Goal: Task Accomplishment & Management: Use online tool/utility

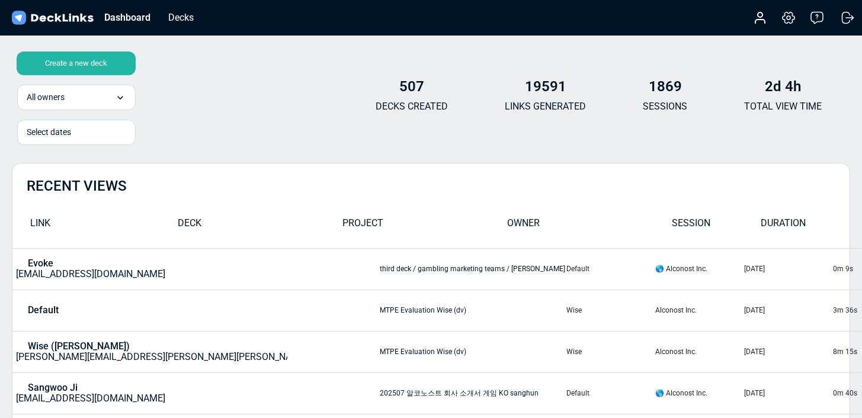
click at [68, 63] on div "Create a new deck" at bounding box center [76, 64] width 119 height 24
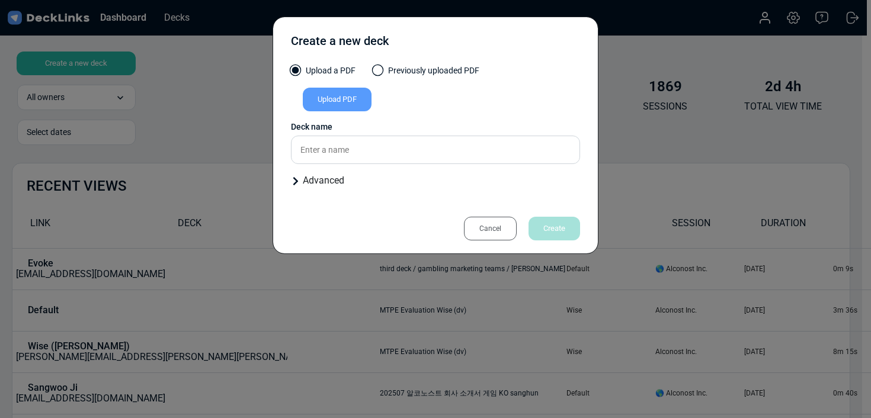
click at [336, 101] on div "Upload PDF" at bounding box center [337, 100] width 69 height 24
click at [0, 0] on input "Upload PDF" at bounding box center [0, 0] width 0 height 0
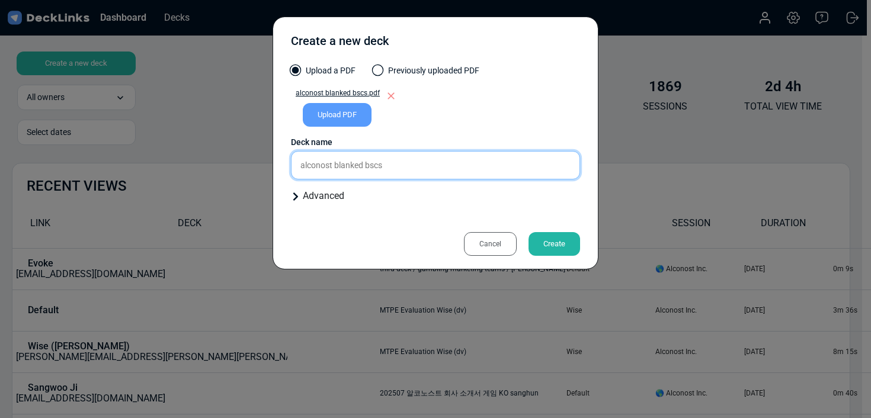
click at [419, 164] on input "alconost blanked bscs" at bounding box center [435, 165] width 289 height 28
click at [420, 163] on input "alconost blanked bscs" at bounding box center [435, 165] width 289 height 28
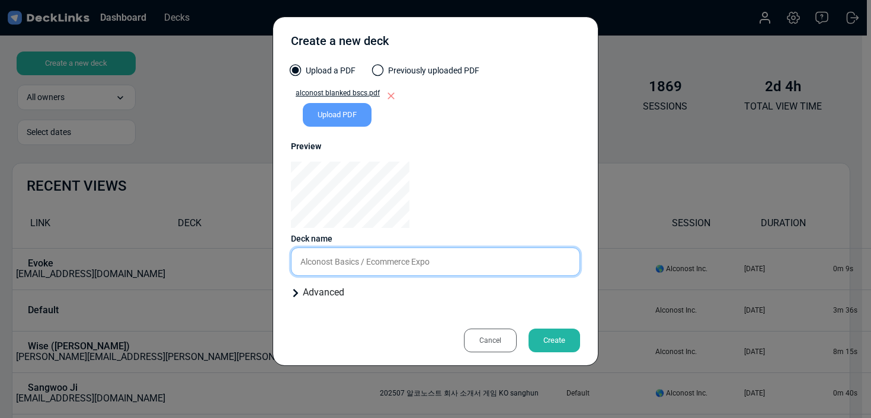
type input "Alconost Basics / Ecommerce Expo"
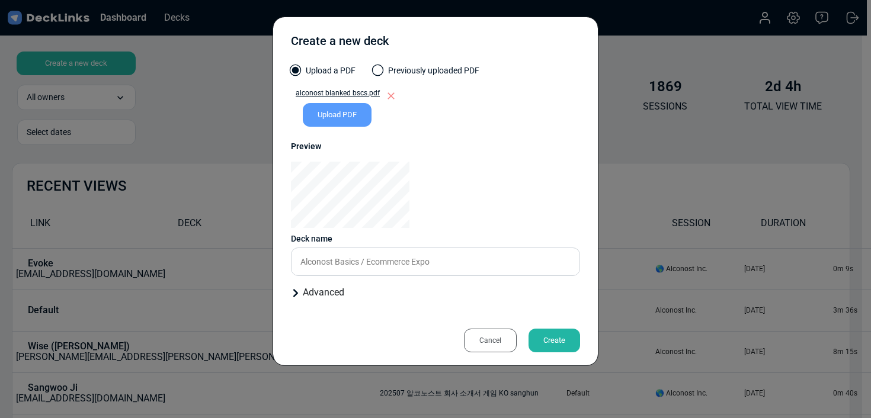
click at [547, 346] on div "Create" at bounding box center [554, 341] width 52 height 24
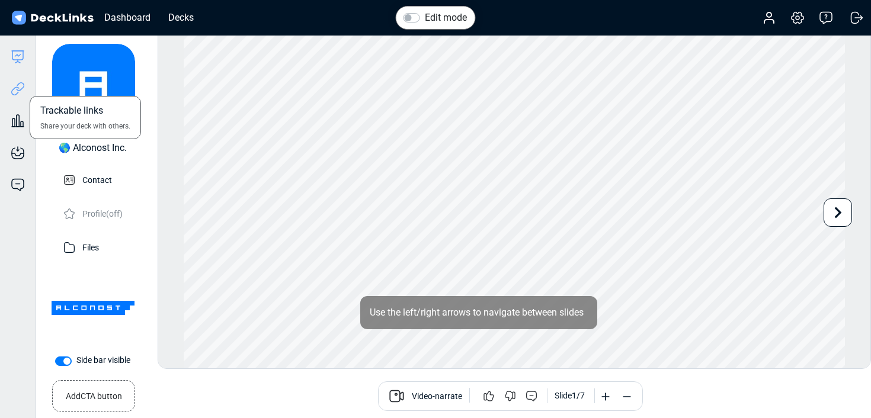
click at [21, 89] on icon at bounding box center [18, 89] width 14 height 14
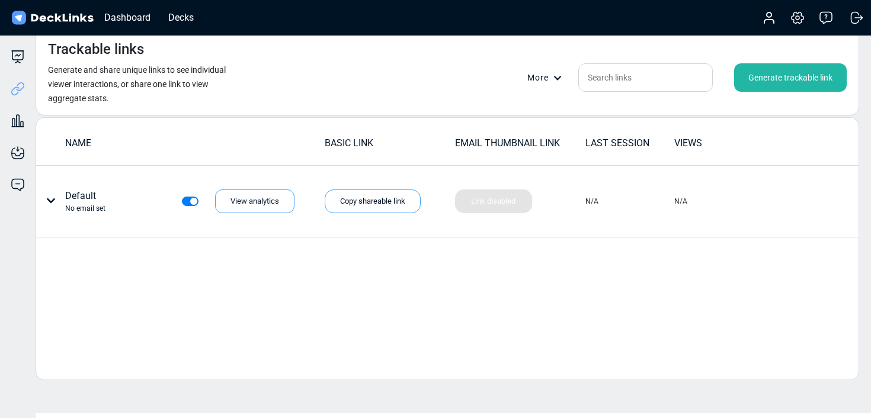
click at [780, 84] on div "Generate trackable link" at bounding box center [790, 77] width 113 height 28
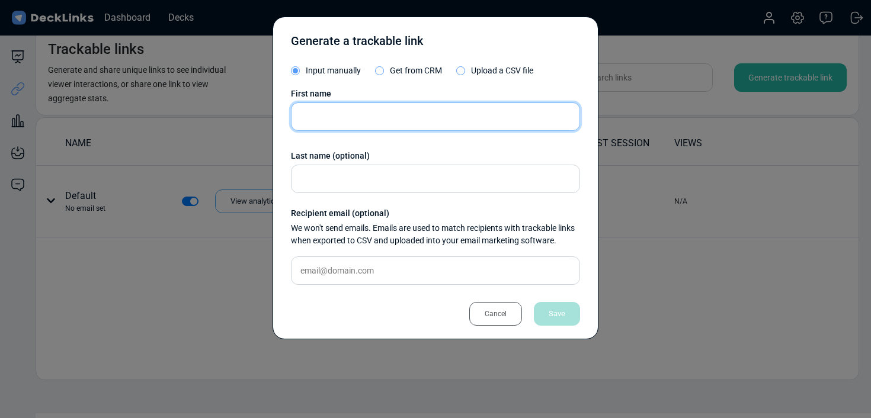
click at [387, 127] on input "text" at bounding box center [435, 116] width 289 height 28
type input "[PERSON_NAME]"
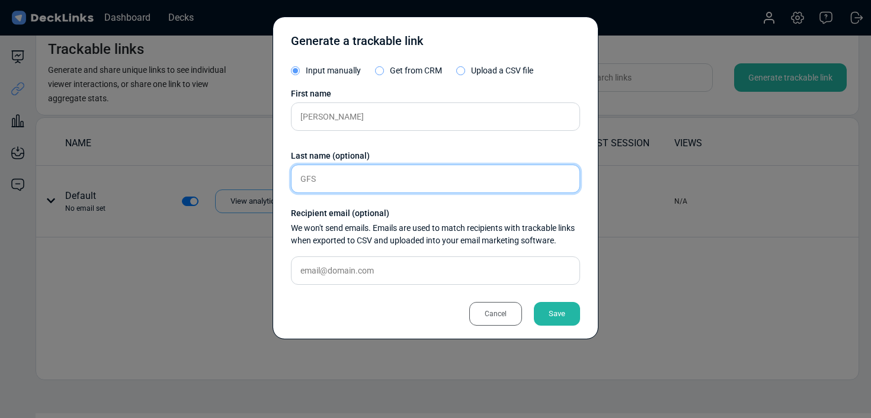
type input "GFS"
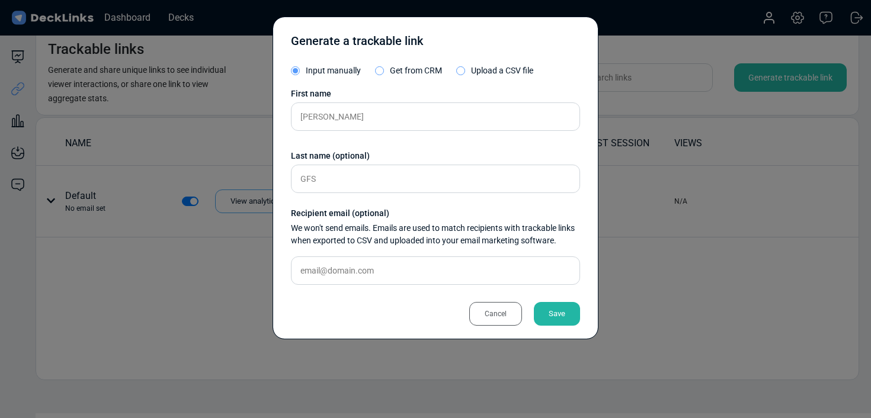
click at [569, 307] on div "Save" at bounding box center [557, 314] width 46 height 24
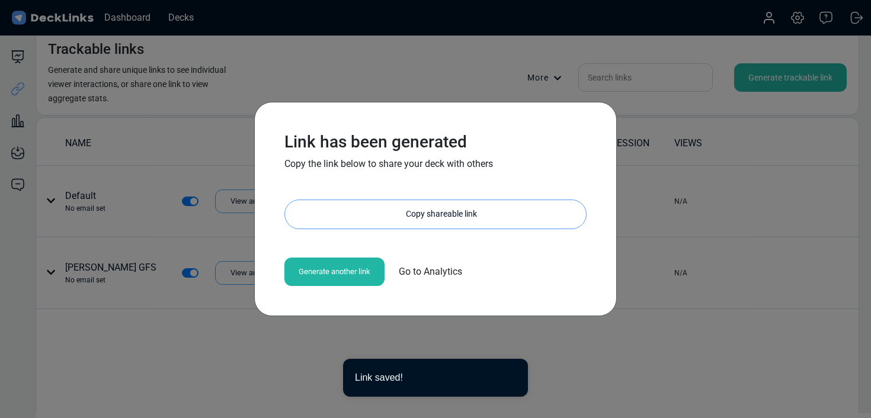
click at [399, 219] on div "Copy shareable link" at bounding box center [441, 214] width 289 height 28
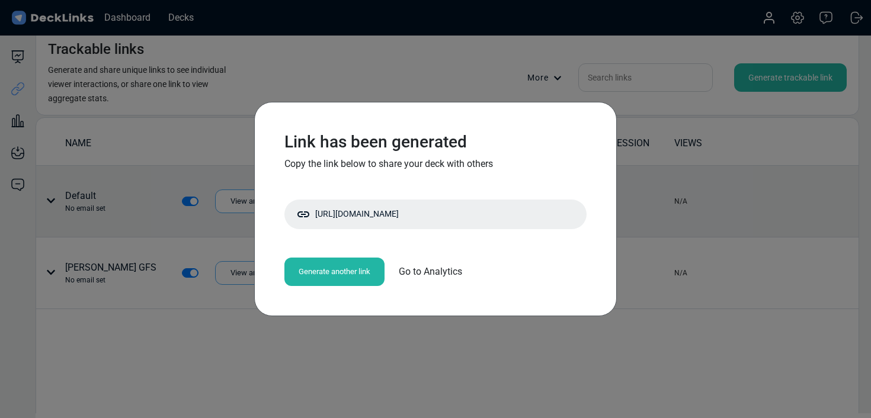
click at [756, 217] on div "Link has been generated Copy the link below to share your deck with others [URL…" at bounding box center [435, 209] width 871 height 418
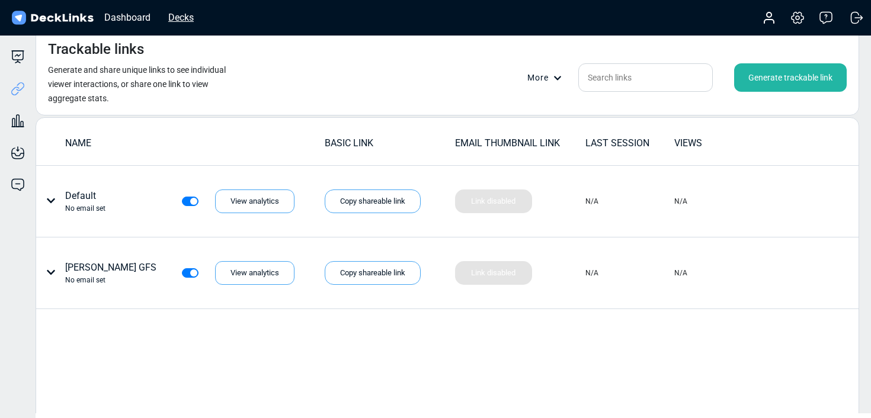
click at [180, 20] on div "Decks" at bounding box center [180, 17] width 37 height 15
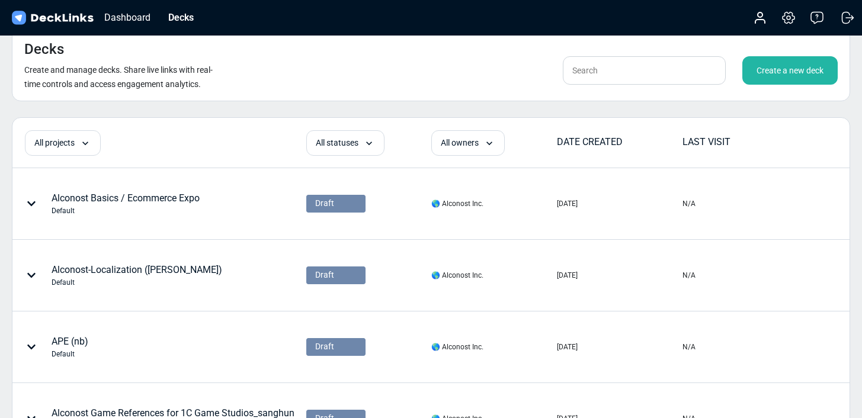
click at [772, 75] on div "Create a new deck" at bounding box center [789, 70] width 95 height 28
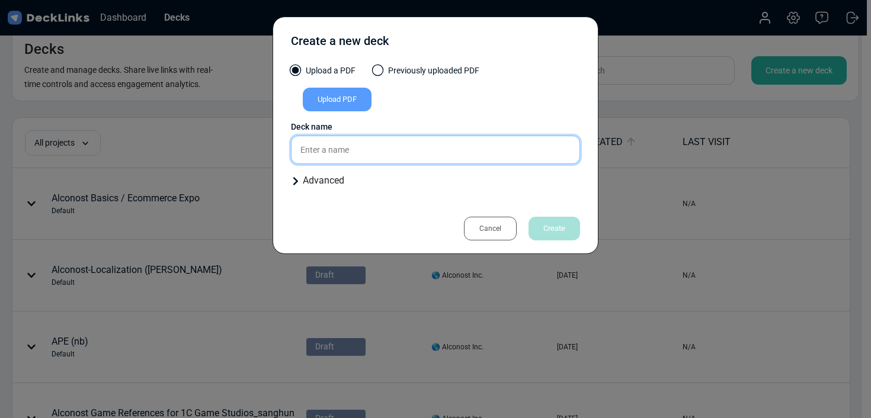
drag, startPoint x: 372, startPoint y: 156, endPoint x: 404, endPoint y: 145, distance: 33.9
click at [372, 156] on input "text" at bounding box center [435, 150] width 289 height 28
type input "Alconost LQT / Ecommerce Expo"
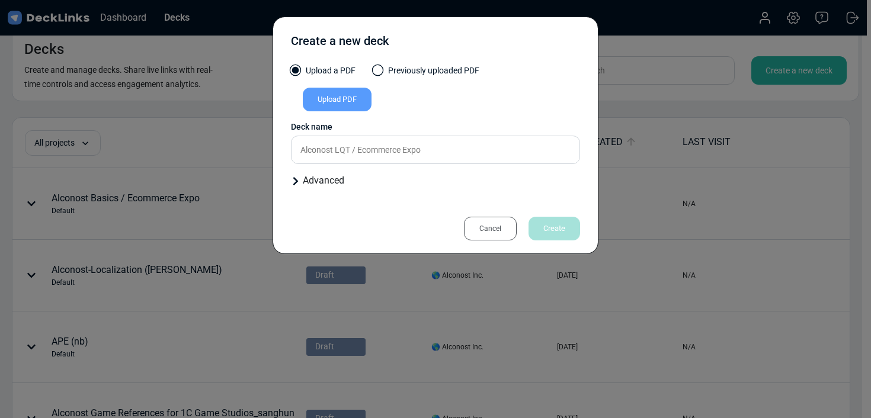
click at [351, 102] on div "Upload PDF" at bounding box center [337, 100] width 69 height 24
click at [0, 0] on input "Upload PDF" at bounding box center [0, 0] width 0 height 0
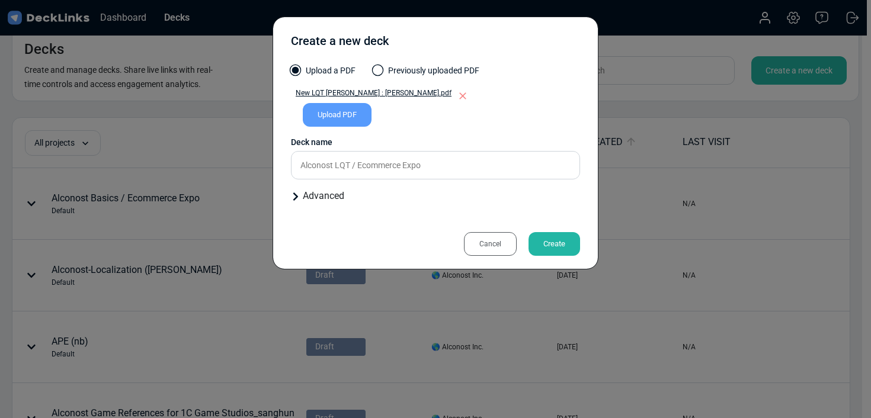
click at [566, 247] on div "Create" at bounding box center [554, 244] width 52 height 24
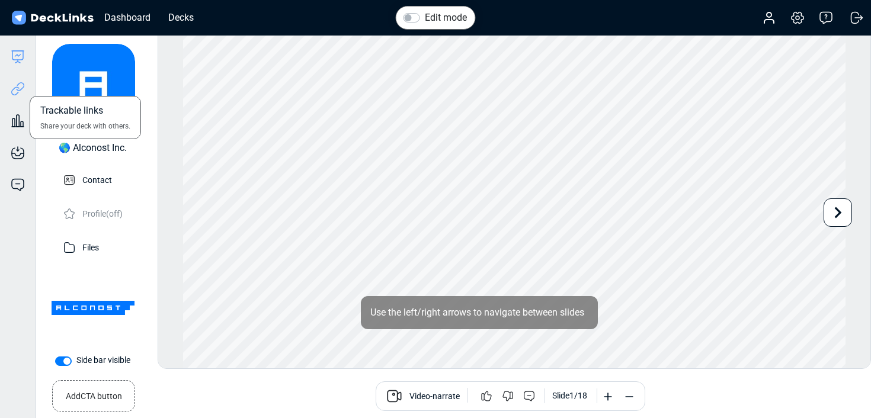
click at [20, 91] on icon at bounding box center [18, 89] width 14 height 14
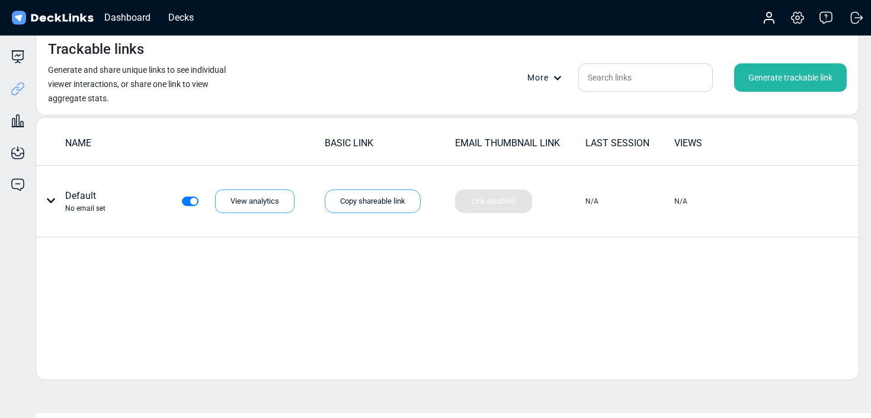
click at [787, 86] on div "Generate trackable link" at bounding box center [790, 77] width 113 height 28
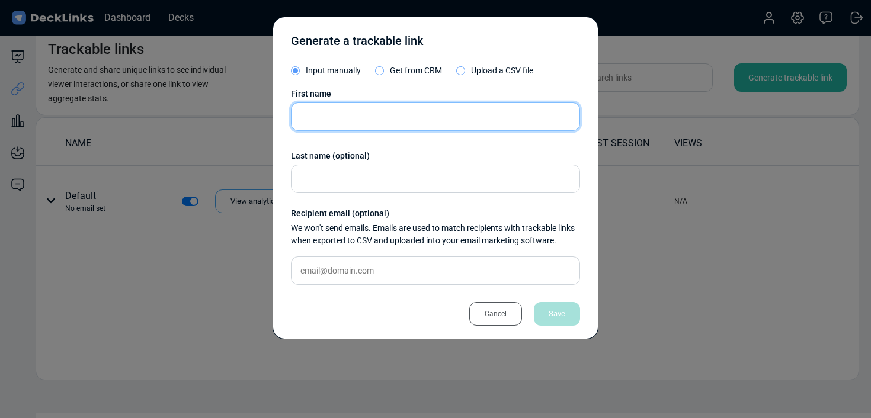
click at [380, 125] on input "text" at bounding box center [435, 116] width 289 height 28
type input "[PERSON_NAME]"
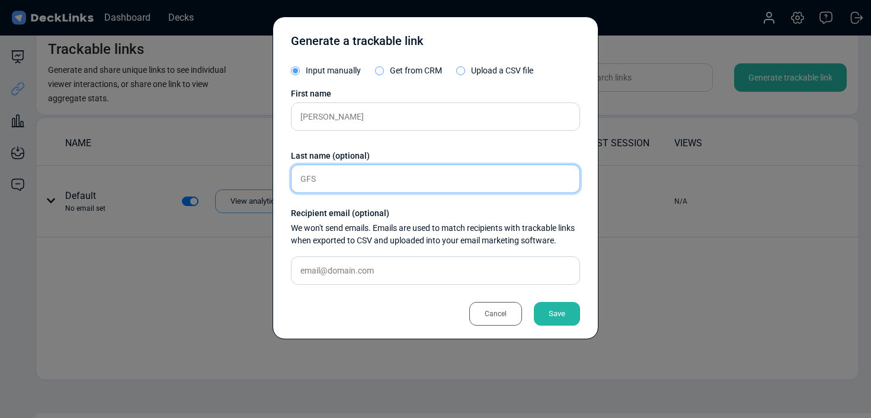
type input "GFS"
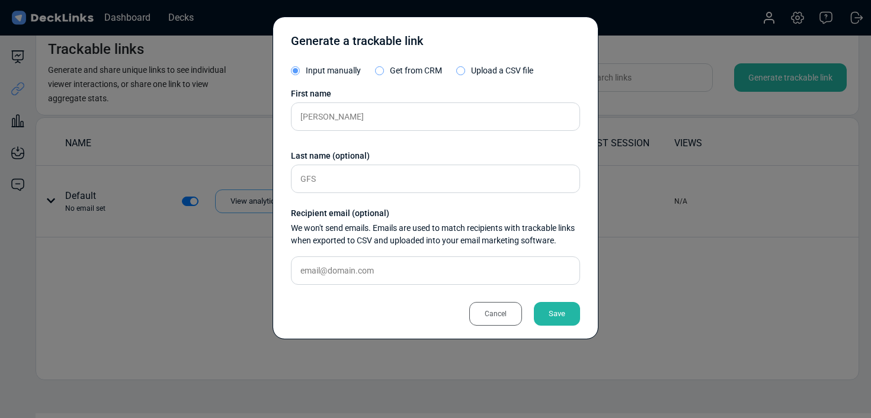
click at [556, 315] on div "Save" at bounding box center [557, 314] width 46 height 24
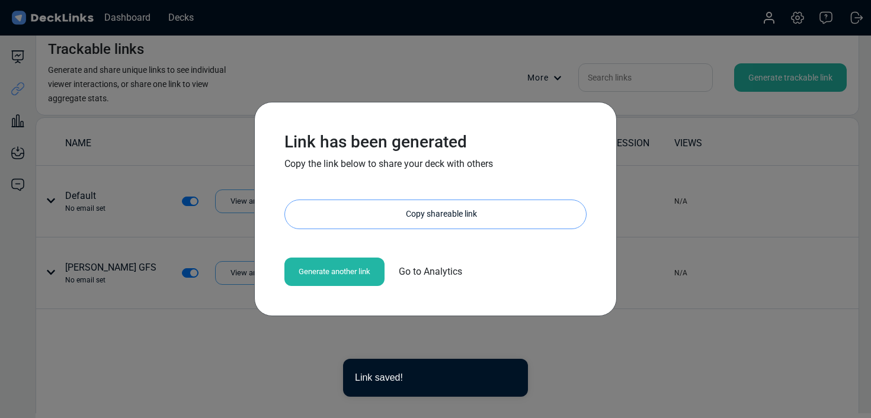
click at [531, 211] on div "Copy shareable link" at bounding box center [441, 214] width 289 height 28
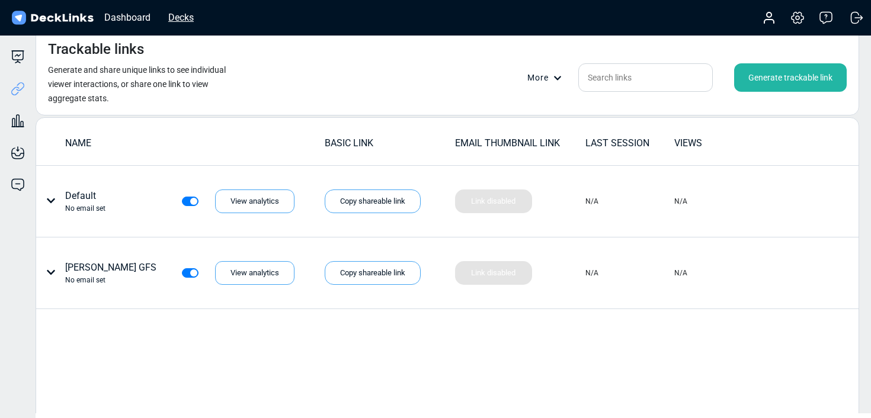
click at [179, 18] on div "Decks" at bounding box center [180, 17] width 37 height 15
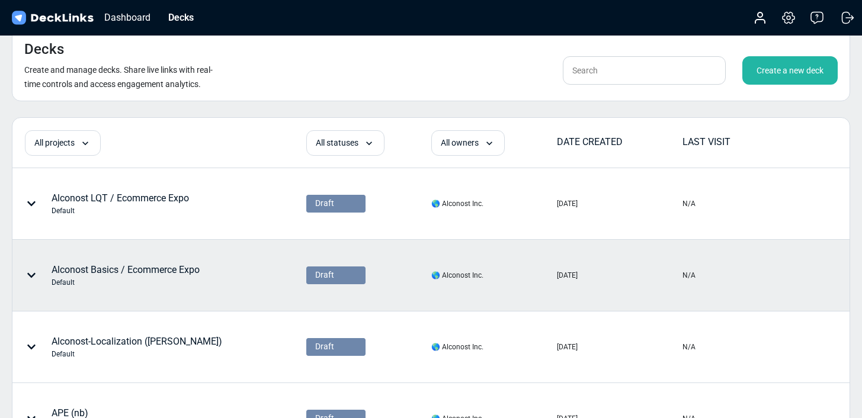
click at [213, 278] on div "Alconost Basics / Ecommerce Expo Default" at bounding box center [122, 276] width 219 height 36
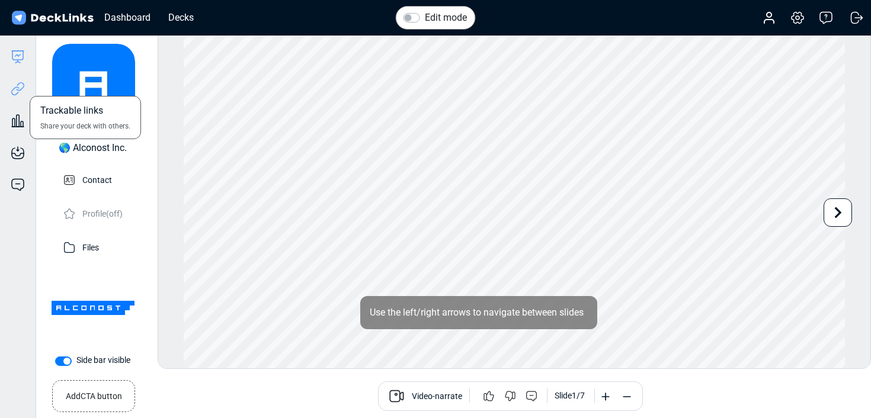
click at [20, 89] on icon at bounding box center [18, 89] width 14 height 14
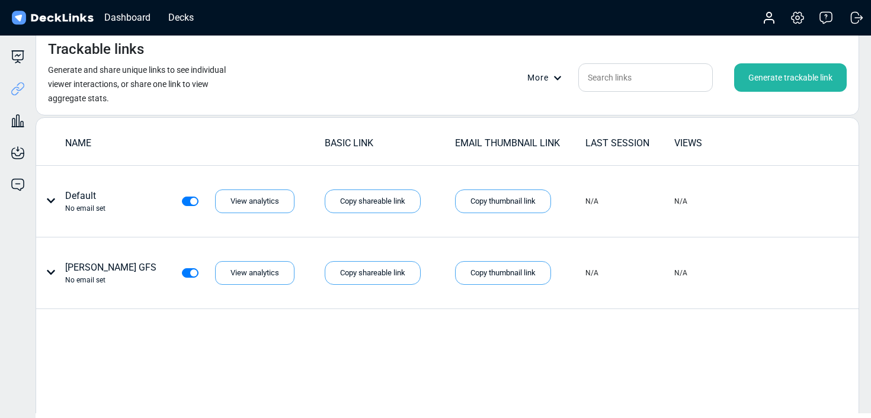
click at [800, 81] on div "Generate trackable link" at bounding box center [790, 77] width 113 height 28
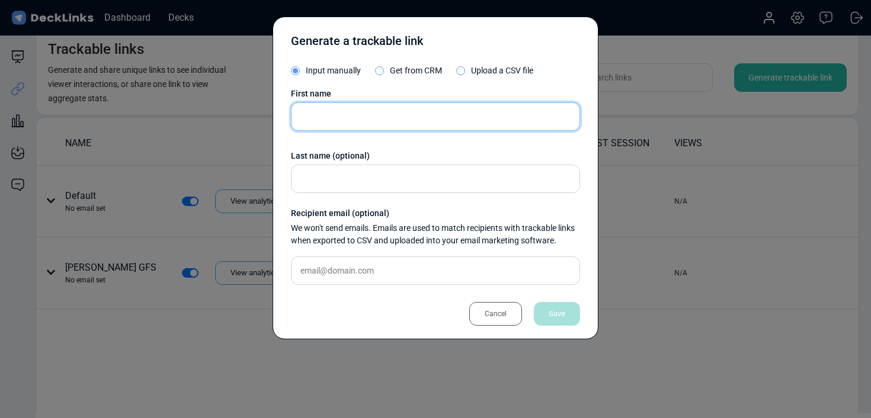
click at [390, 116] on input "text" at bounding box center [435, 116] width 289 height 28
click at [315, 118] on input "[PERSON_NAME]" at bounding box center [435, 116] width 289 height 28
type input "[PERSON_NAME]"
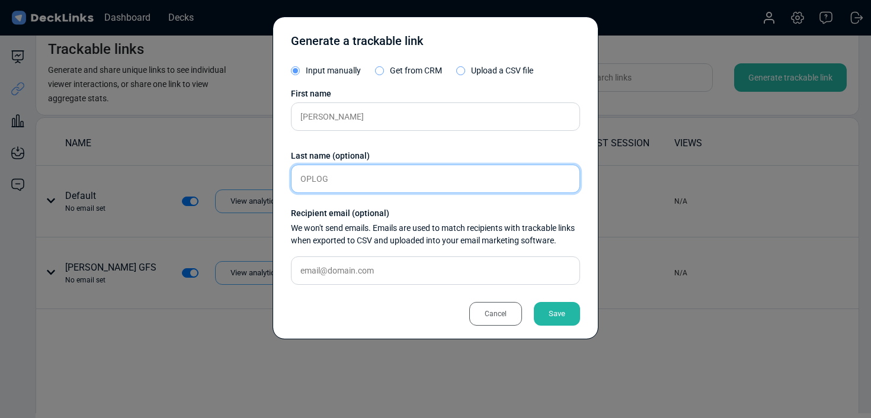
type input "OPLOG"
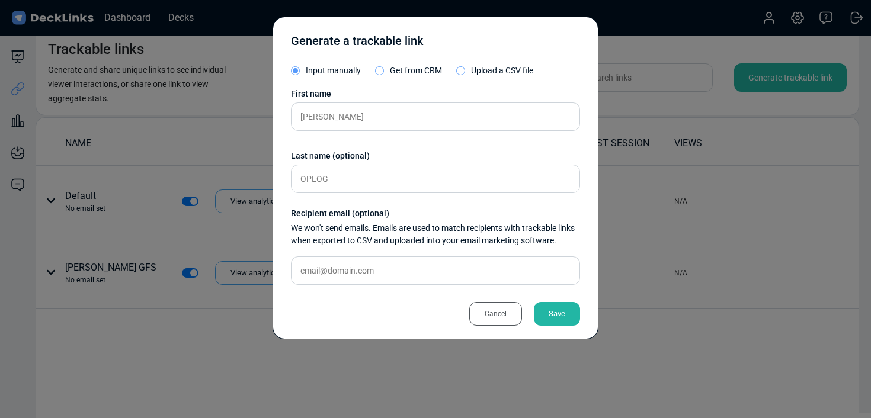
click at [566, 323] on div "Save" at bounding box center [557, 314] width 46 height 24
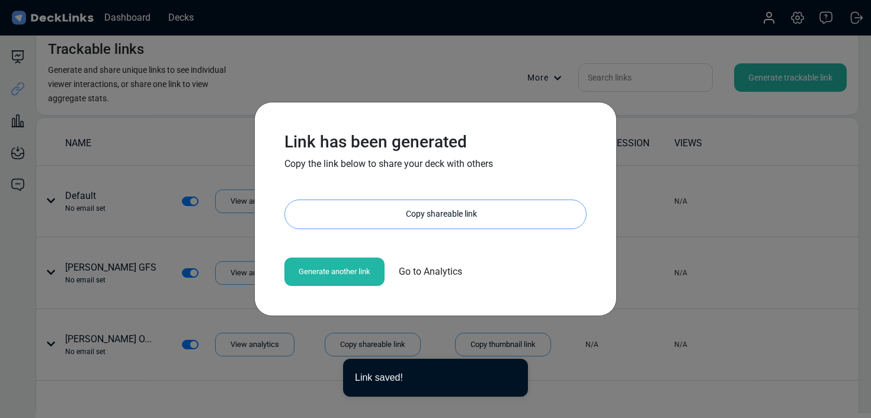
click at [389, 210] on div "Copy shareable link" at bounding box center [441, 214] width 289 height 28
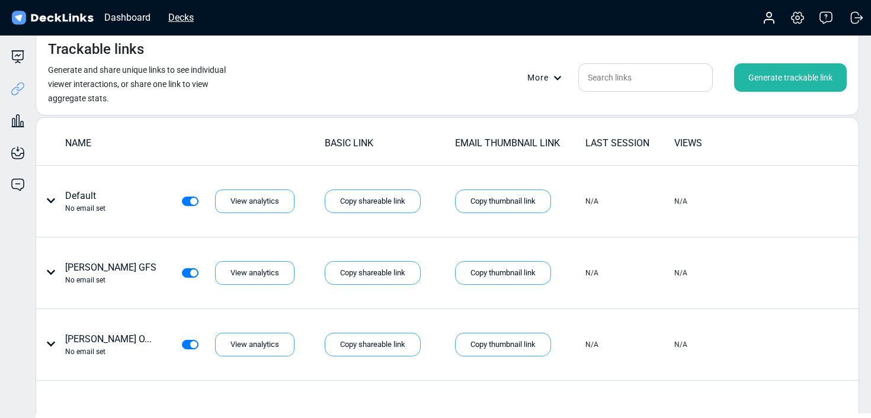
click at [178, 12] on div "Decks" at bounding box center [180, 17] width 37 height 15
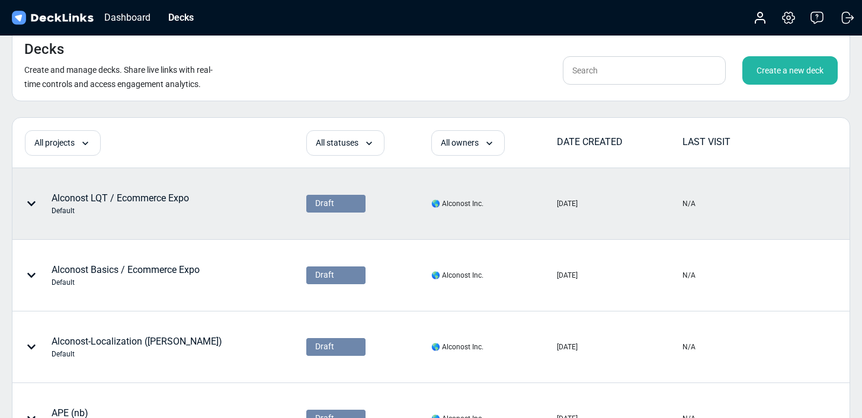
click at [145, 213] on div "Default" at bounding box center [120, 211] width 137 height 11
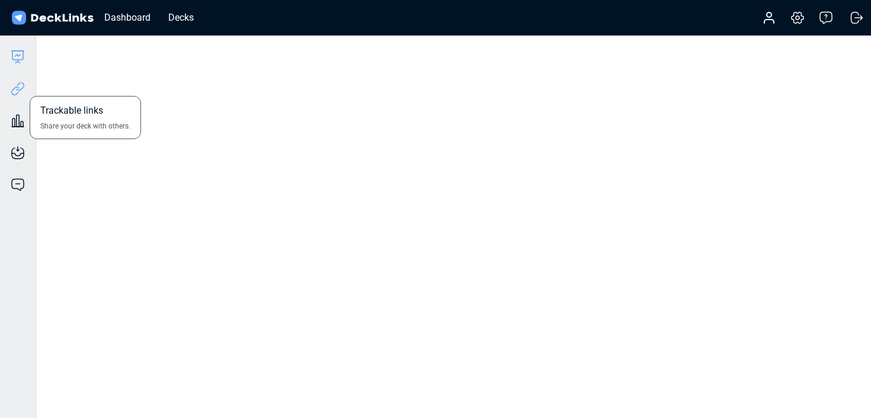
click at [15, 82] on icon at bounding box center [18, 89] width 14 height 14
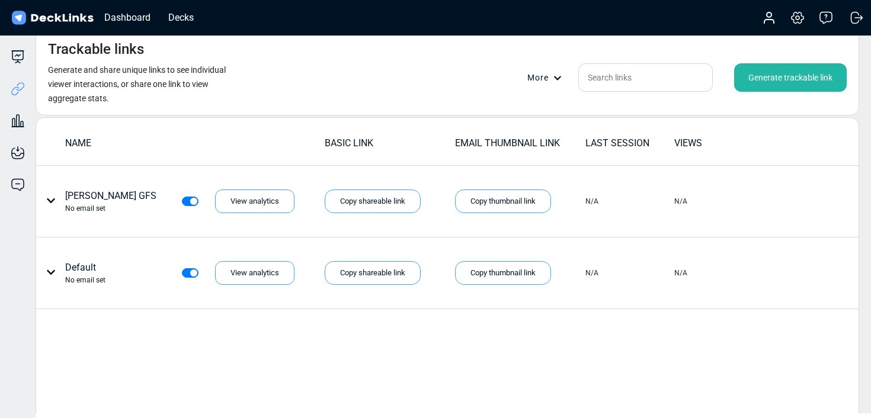
click at [785, 78] on div "Generate trackable link" at bounding box center [790, 77] width 113 height 28
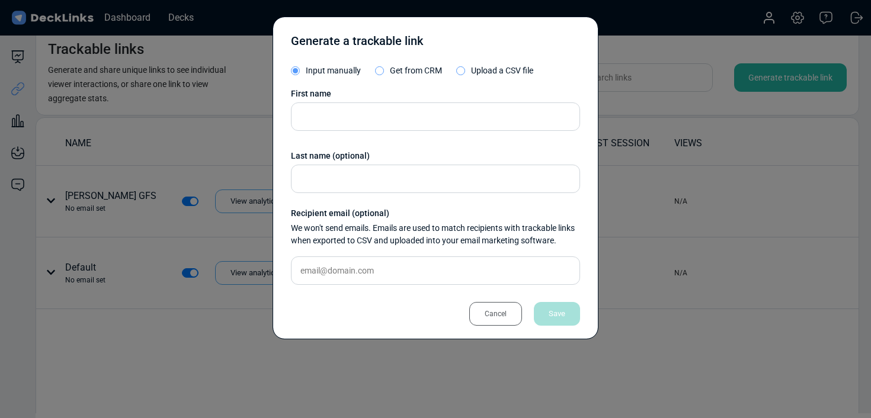
click at [398, 136] on div "First name Last name (optional) Recipient email (optional) We won't send emails…" at bounding box center [435, 191] width 289 height 207
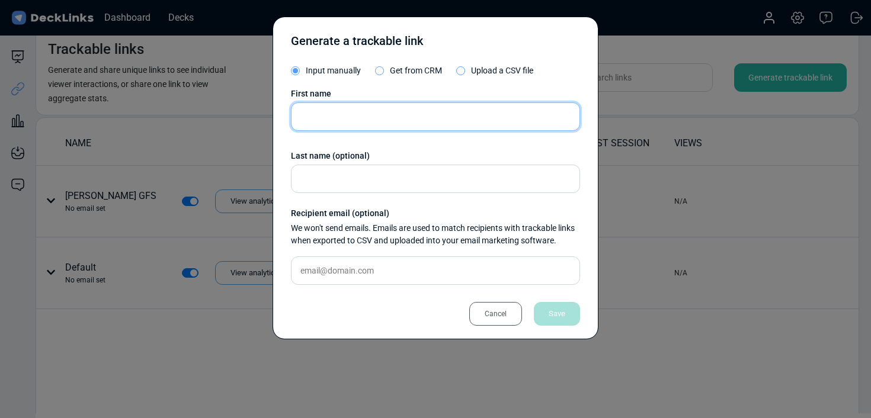
click at [398, 114] on input "text" at bounding box center [435, 116] width 289 height 28
type input "[PERSON_NAME]"
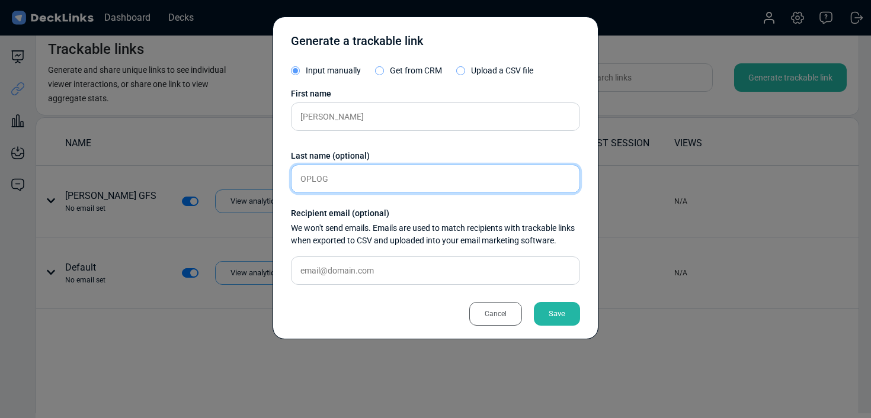
type input "OPLOG"
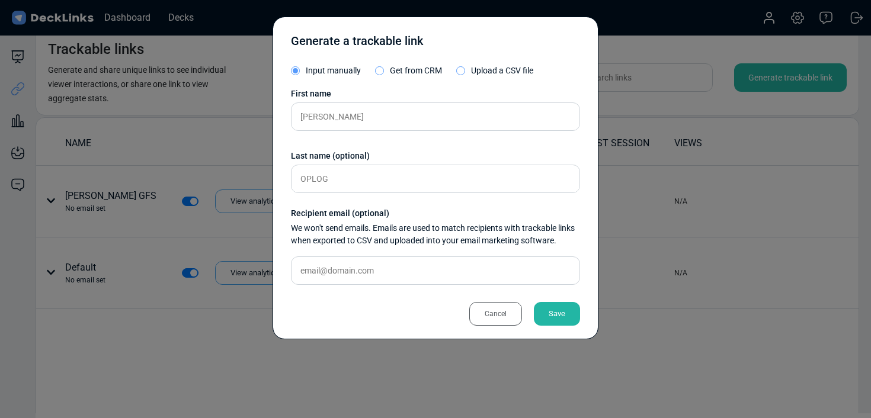
drag, startPoint x: 543, startPoint y: 309, endPoint x: 560, endPoint y: 308, distance: 17.8
click at [543, 309] on div "Save" at bounding box center [557, 314] width 46 height 24
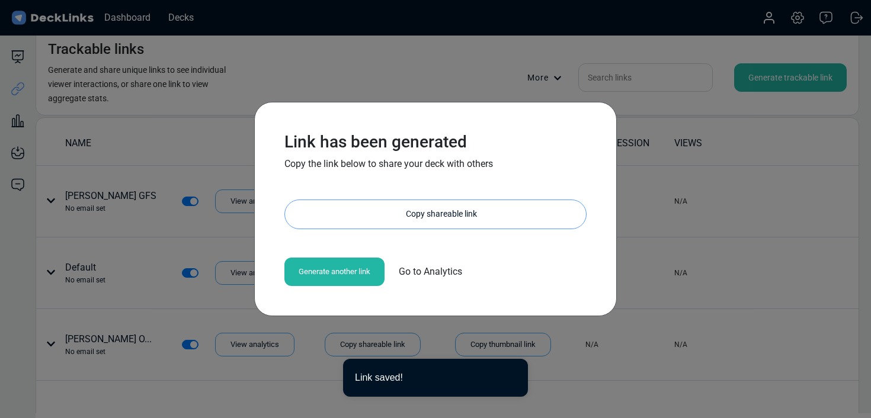
click at [409, 216] on div "Copy shareable link" at bounding box center [441, 214] width 289 height 28
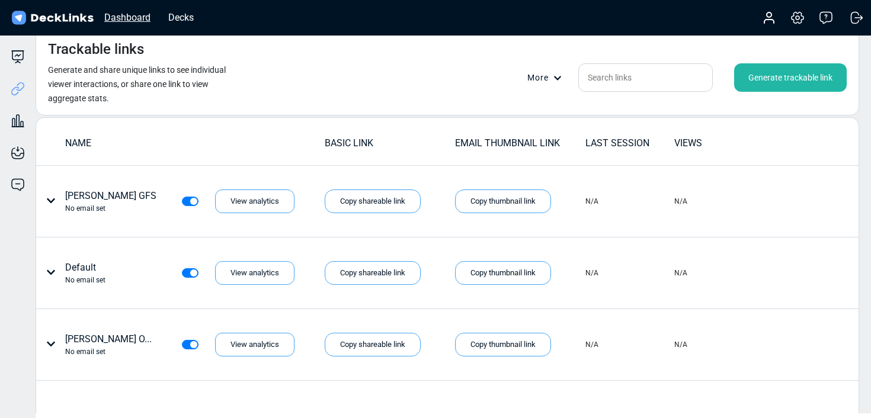
click at [116, 17] on div "Dashboard" at bounding box center [127, 17] width 58 height 15
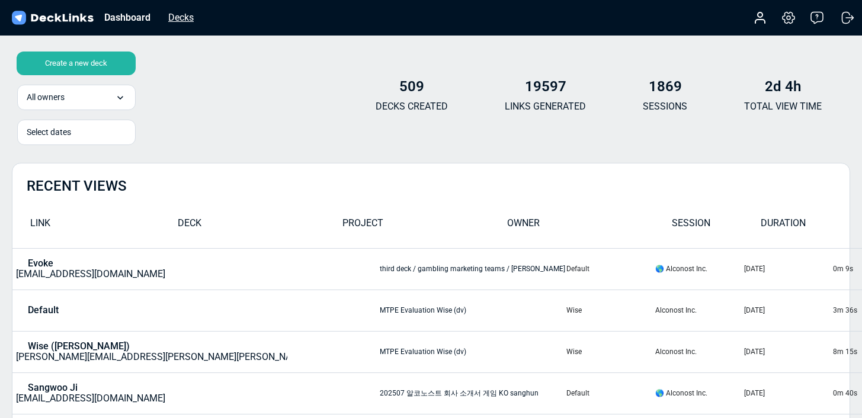
click at [172, 15] on div "Decks" at bounding box center [180, 17] width 37 height 15
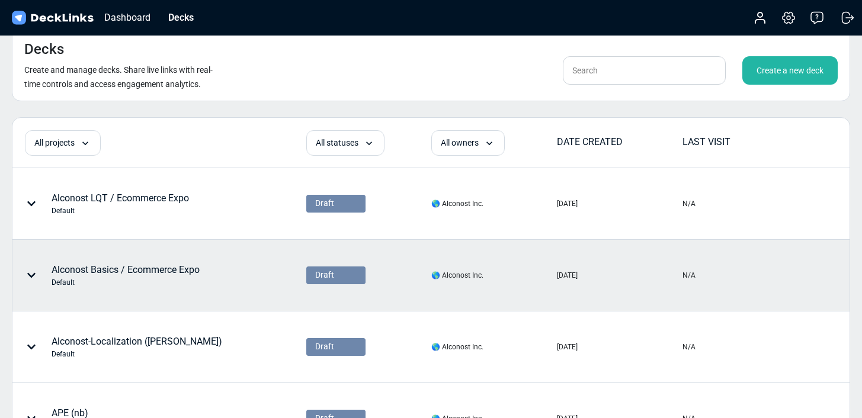
click at [114, 270] on div "Alconost Basics / Ecommerce Expo Default" at bounding box center [126, 275] width 148 height 25
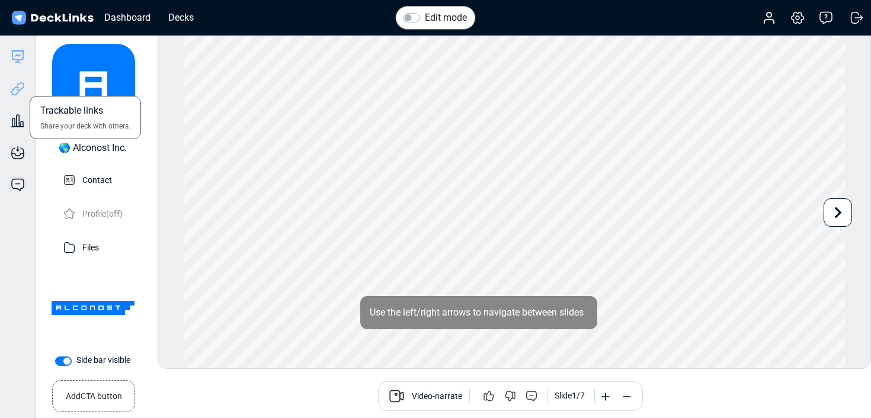
click at [20, 89] on icon at bounding box center [20, 86] width 8 height 9
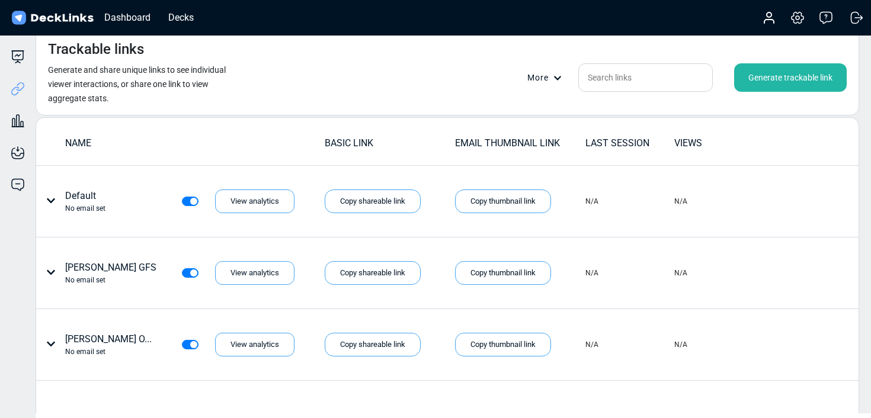
click at [830, 85] on div "Generate trackable link" at bounding box center [790, 77] width 113 height 28
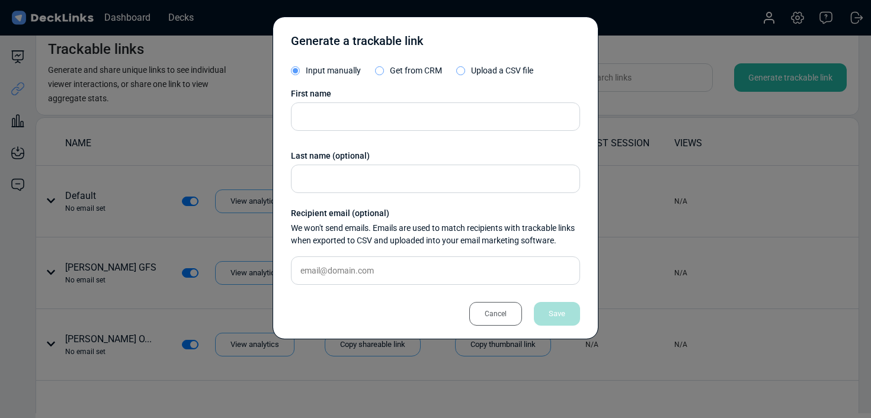
click at [437, 133] on div "First name Last name (optional) Recipient email (optional) We won't send emails…" at bounding box center [435, 191] width 289 height 207
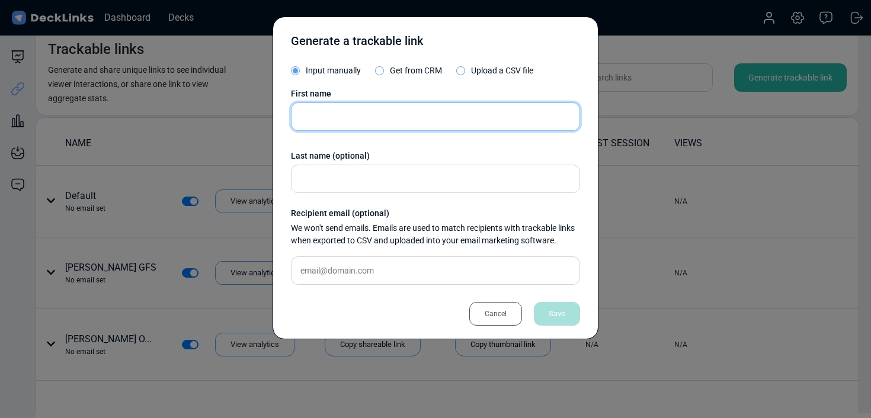
click at [435, 126] on input "text" at bounding box center [435, 116] width 289 height 28
type input "Haya"
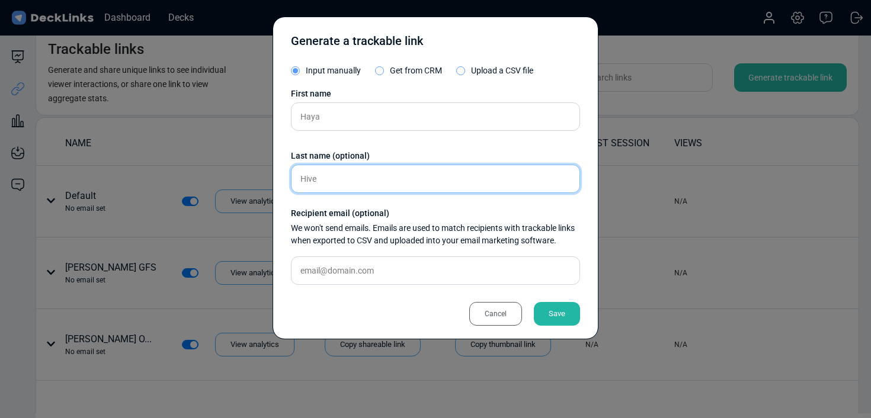
type input "Hive"
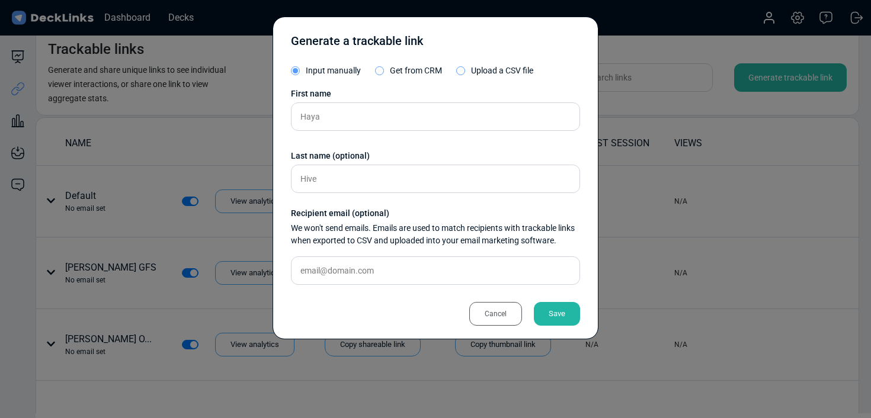
click at [554, 309] on div "Save" at bounding box center [557, 314] width 46 height 24
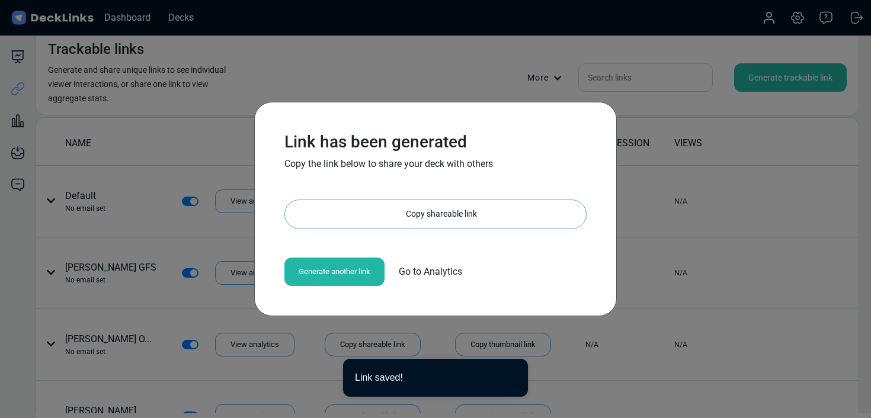
click at [421, 211] on div "Copy shareable link" at bounding box center [441, 214] width 289 height 28
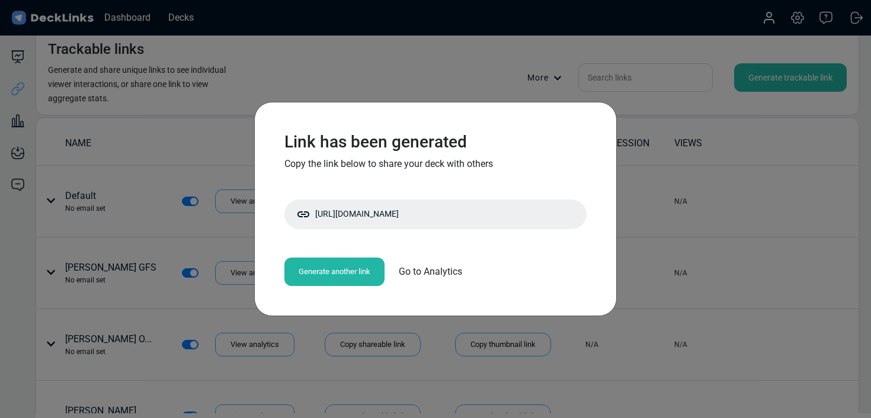
click at [659, 253] on div "Link has been generated Copy the link below to share your deck with others [URL…" at bounding box center [435, 209] width 871 height 418
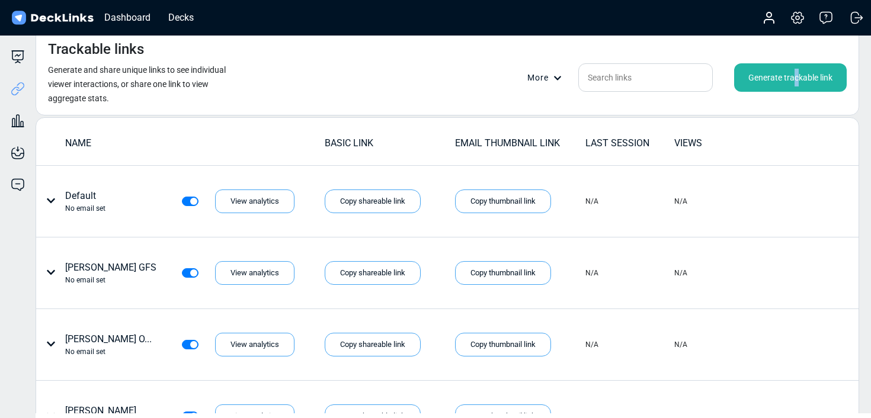
click at [796, 72] on div "Generate trackable link" at bounding box center [790, 77] width 113 height 28
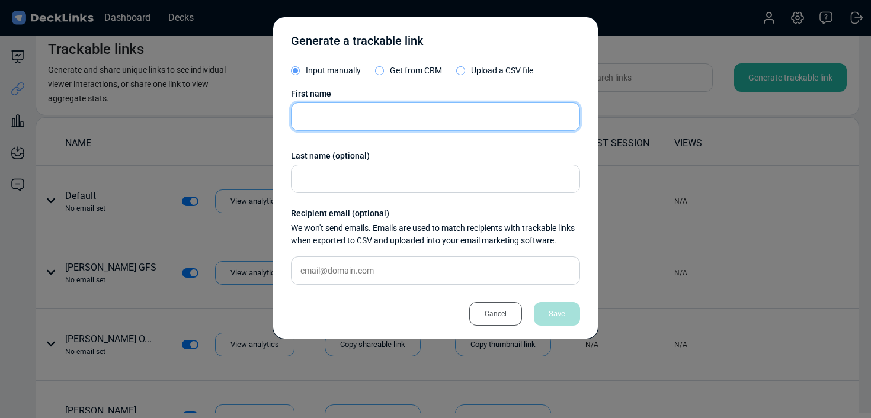
click at [400, 126] on input "text" at bounding box center [435, 116] width 289 height 28
type input "[PERSON_NAME] / [PERSON_NAME]"
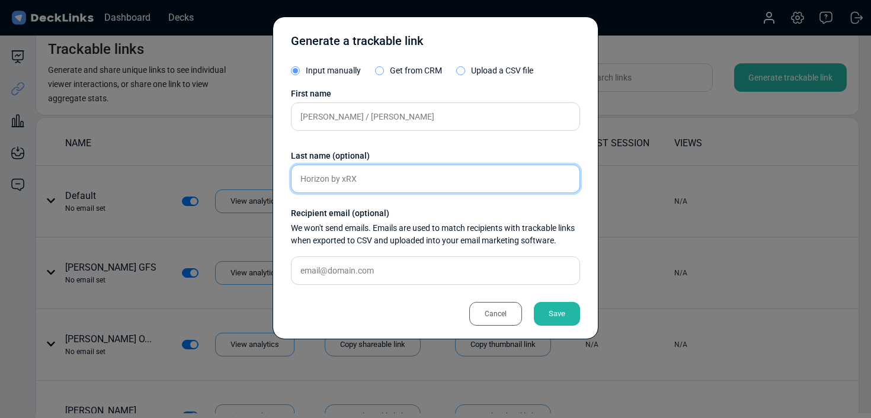
click at [346, 185] on input "Horizon by xRX" at bounding box center [435, 179] width 289 height 28
type input "Horizon by XCM"
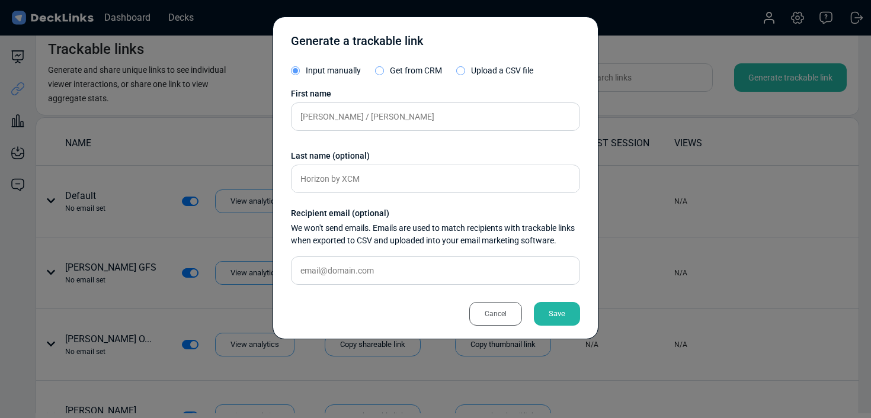
click at [573, 317] on div "Save" at bounding box center [557, 314] width 46 height 24
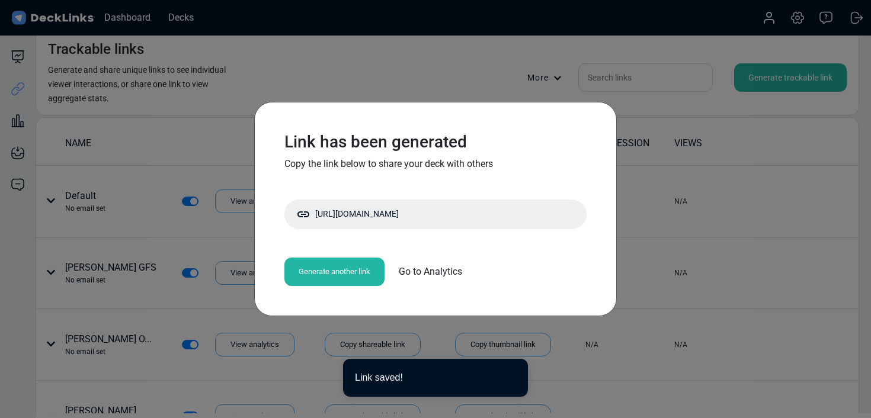
click at [0, 0] on div "Copy shareable link" at bounding box center [0, 0] width 0 height 0
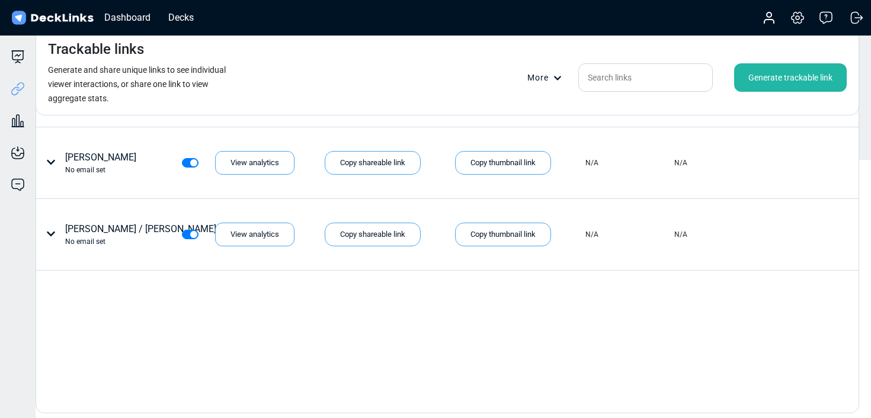
scroll to position [124, 0]
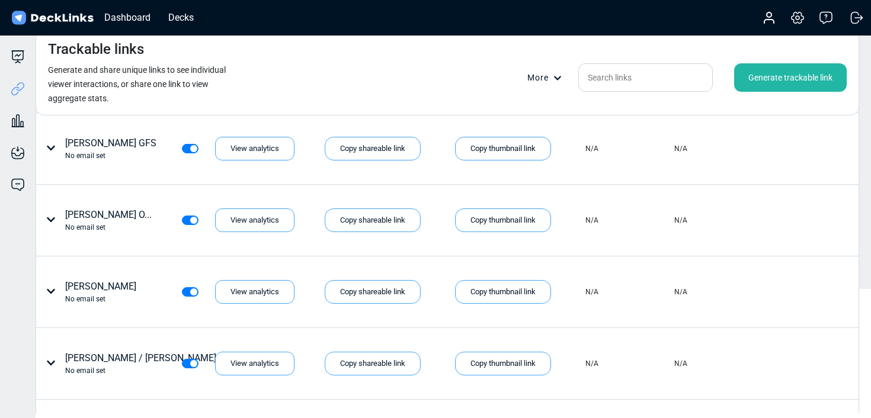
click at [818, 87] on div "Generate trackable link" at bounding box center [790, 77] width 113 height 28
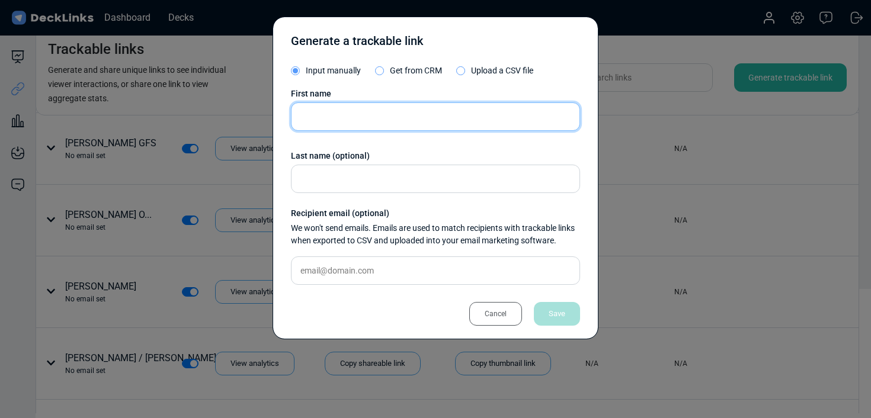
click at [400, 121] on input "text" at bounding box center [435, 116] width 289 height 28
type input "[PERSON_NAME]"
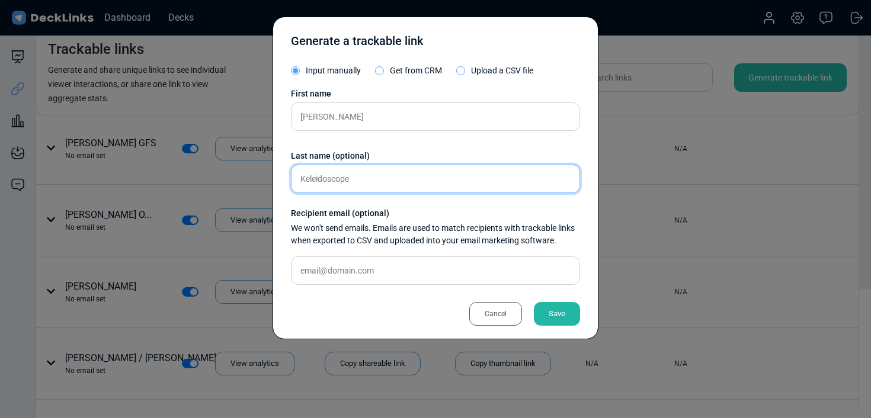
type input "Keleidoscope"
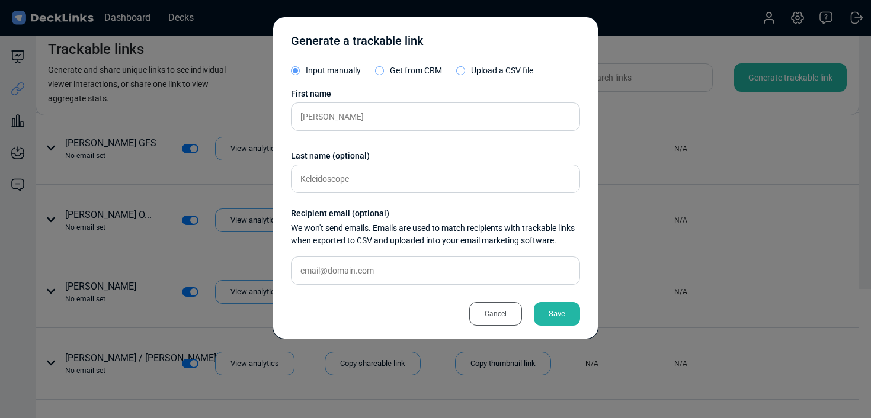
click at [551, 312] on div "Save" at bounding box center [557, 314] width 46 height 24
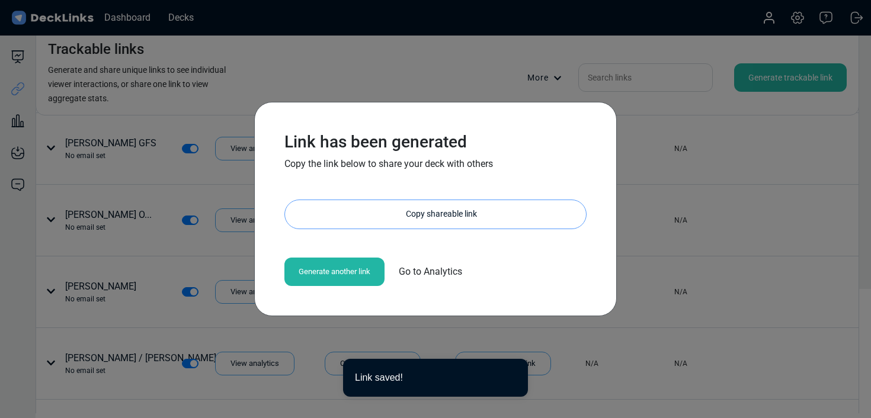
click at [449, 222] on div "Copy shareable link" at bounding box center [441, 214] width 289 height 28
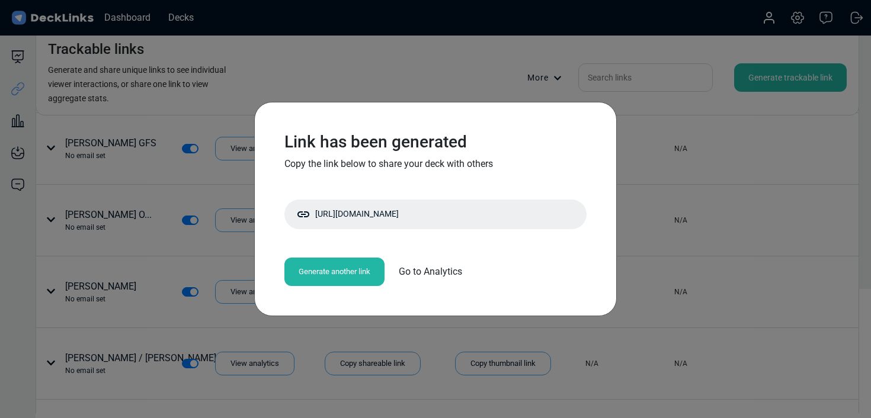
click at [439, 80] on div "Link has been generated Copy the link below to share your deck with others [URL…" at bounding box center [435, 209] width 871 height 418
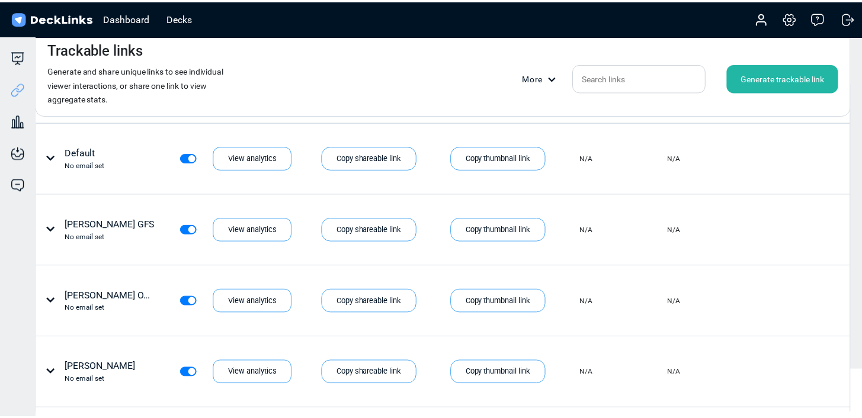
scroll to position [0, 0]
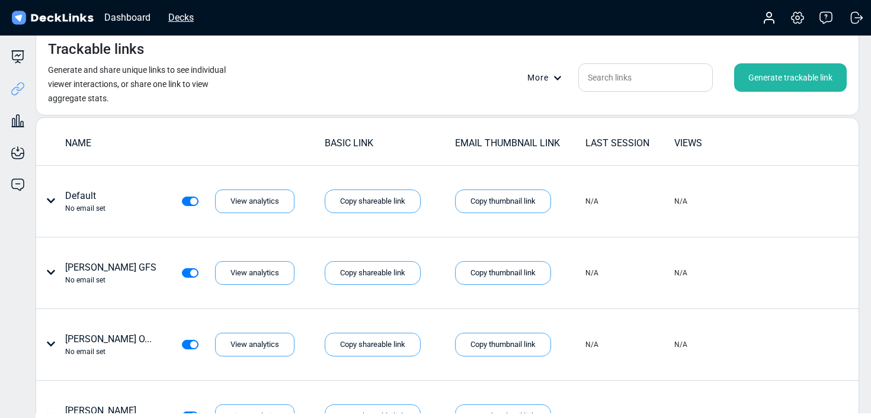
click at [184, 21] on div "Decks" at bounding box center [180, 17] width 37 height 15
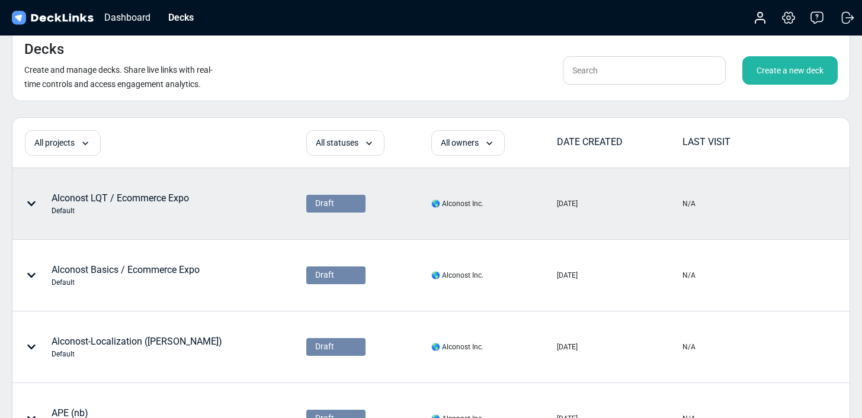
click at [161, 208] on div "Default" at bounding box center [120, 211] width 137 height 11
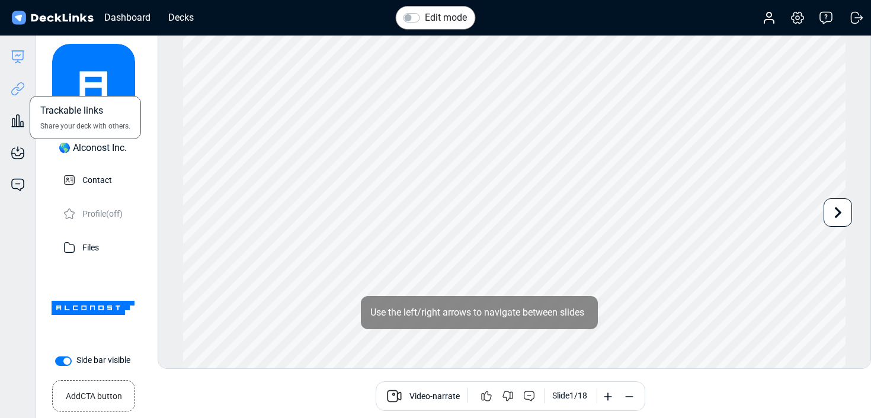
click at [19, 95] on icon at bounding box center [18, 89] width 14 height 14
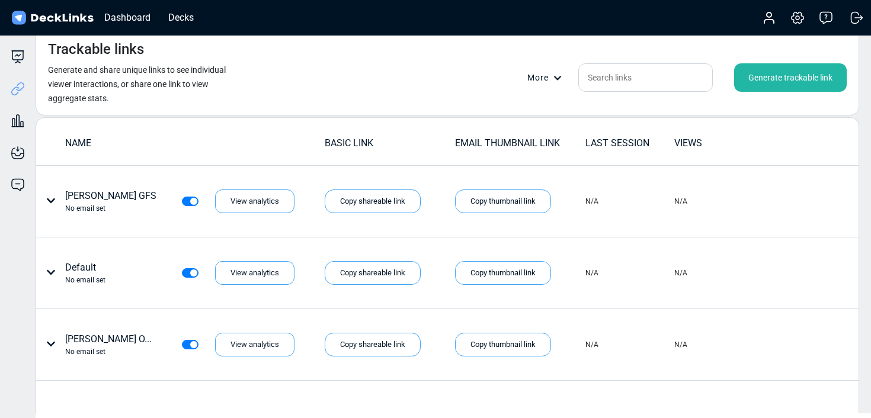
click at [799, 85] on div "Generate trackable link" at bounding box center [790, 77] width 113 height 28
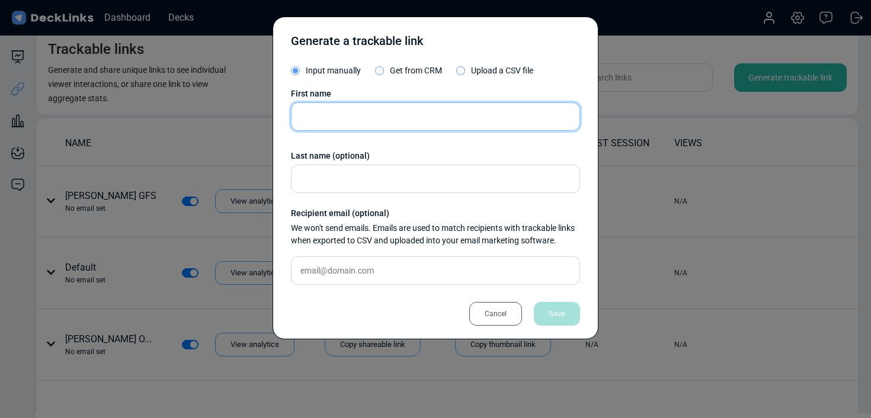
click at [366, 130] on input "text" at bounding box center [435, 116] width 289 height 28
type input "[PERSON_NAME]"
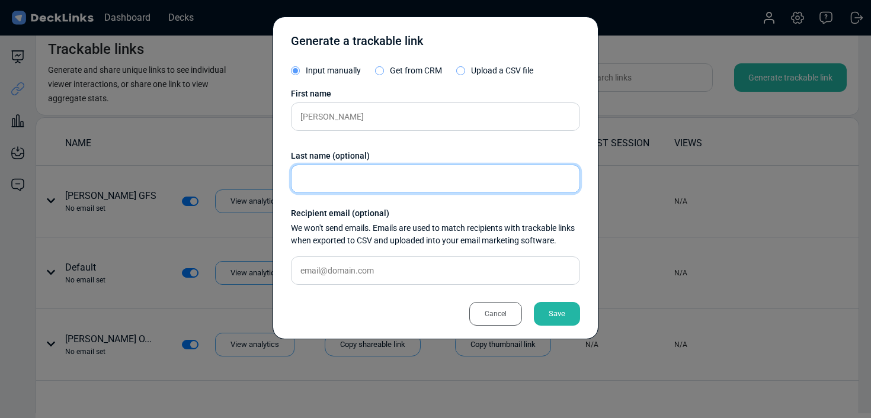
type input "k"
type input "Kaleidoscope"
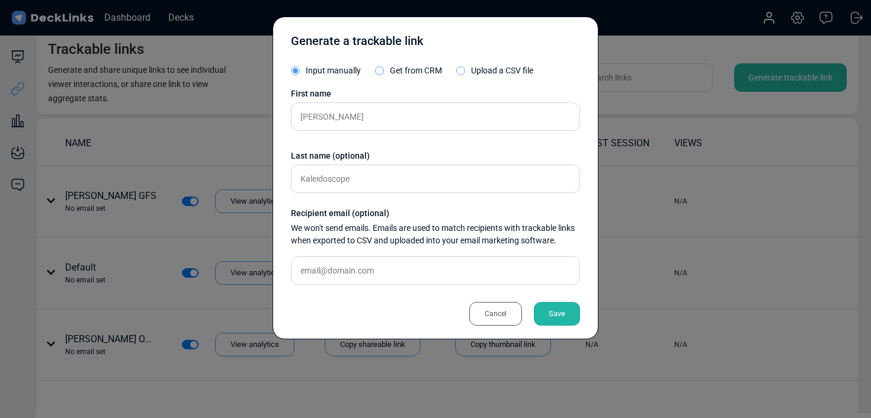
click at [562, 315] on div "Save" at bounding box center [557, 314] width 46 height 24
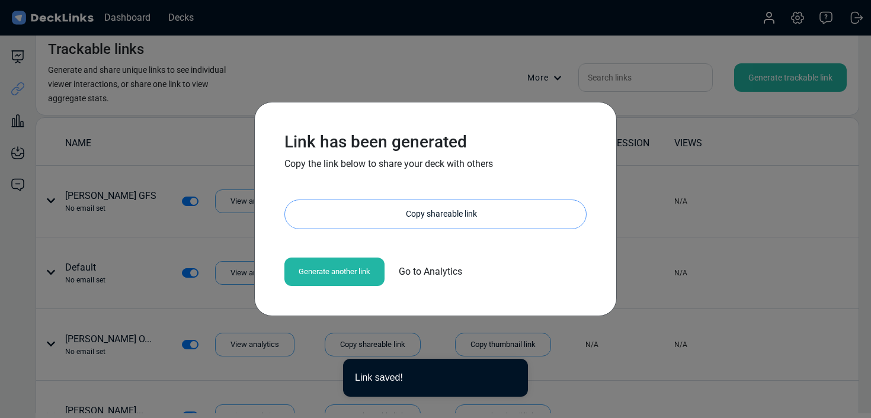
click at [395, 207] on div "Copy shareable link" at bounding box center [441, 214] width 289 height 28
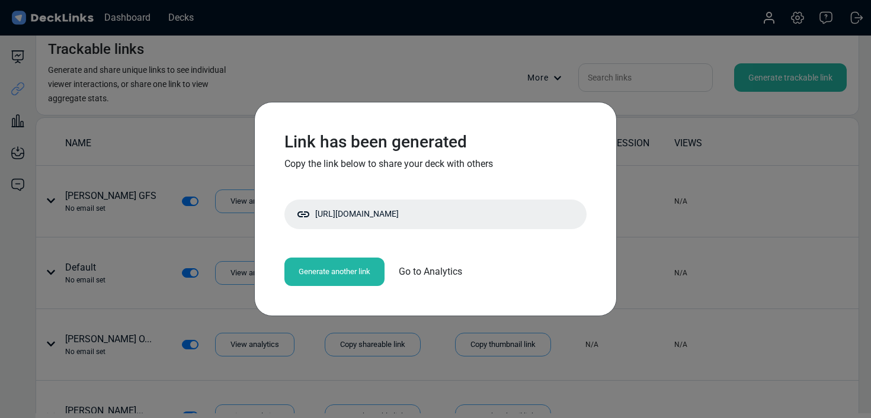
click at [383, 65] on div "Link has been generated Copy the link below to share your deck with others [URL…" at bounding box center [435, 209] width 871 height 418
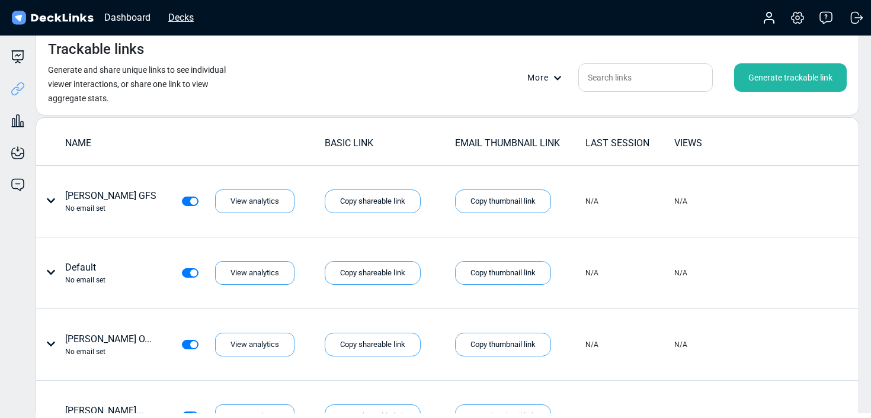
click at [191, 17] on div "Decks" at bounding box center [180, 17] width 37 height 15
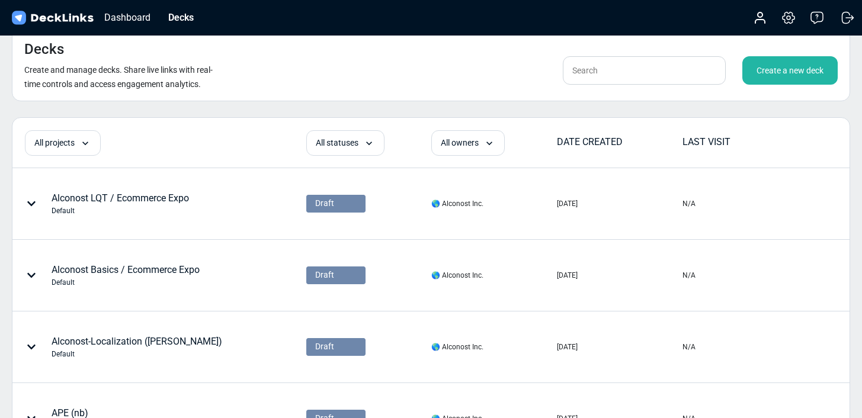
click at [751, 80] on div "Create a new deck" at bounding box center [789, 70] width 95 height 28
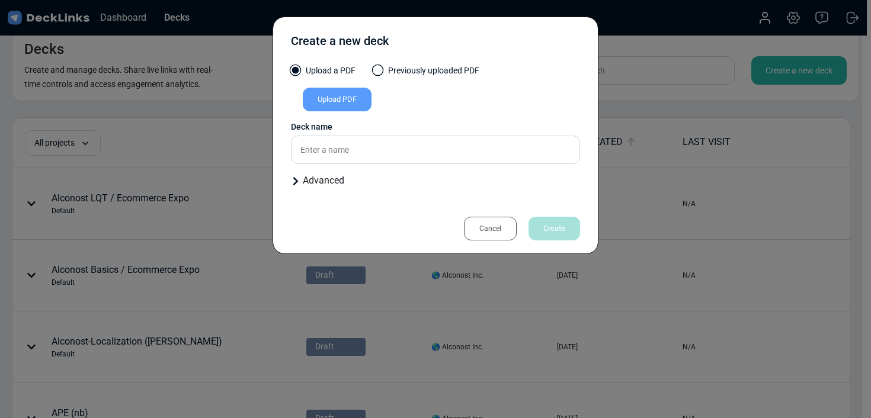
click at [325, 100] on div "Upload PDF" at bounding box center [337, 100] width 69 height 24
click at [0, 0] on input "Upload PDF" at bounding box center [0, 0] width 0 height 0
click at [498, 223] on div "Cancel" at bounding box center [490, 229] width 53 height 24
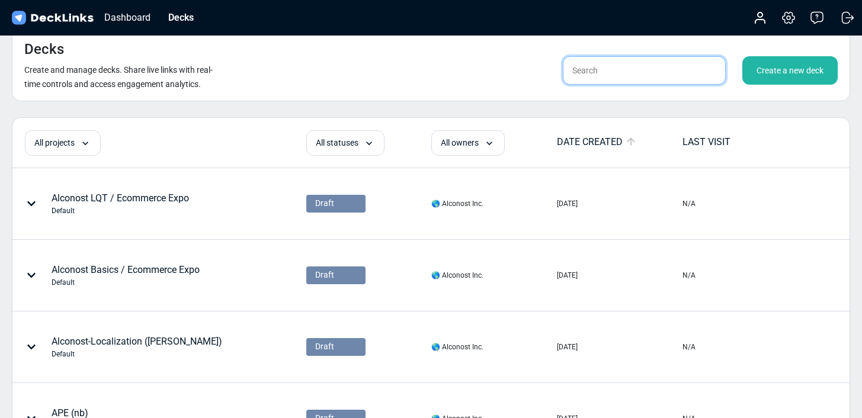
click at [592, 69] on input "text" at bounding box center [644, 70] width 163 height 28
type input "fintech"
click at [139, 14] on div "Dashboard" at bounding box center [127, 17] width 58 height 15
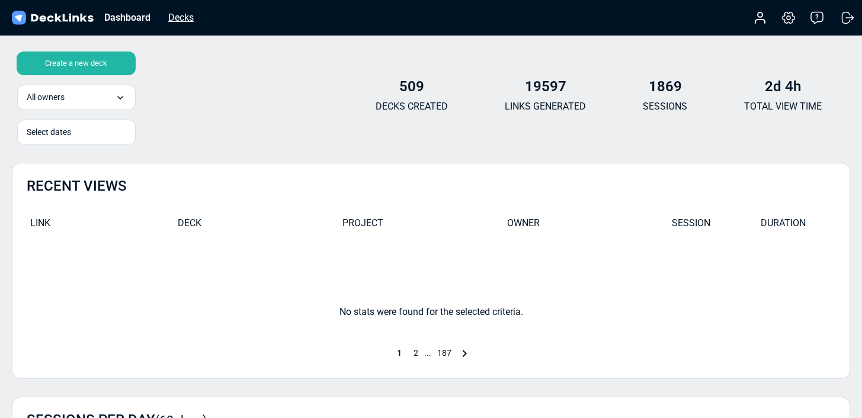
click at [169, 15] on div "Decks" at bounding box center [180, 17] width 37 height 15
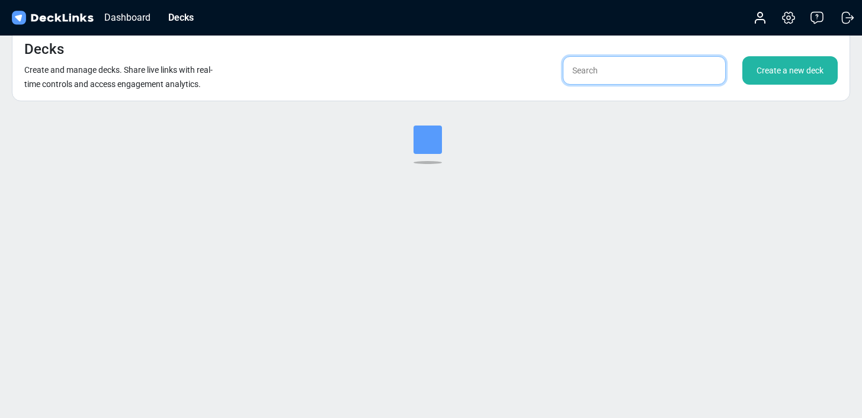
click at [637, 75] on input "text" at bounding box center [644, 70] width 163 height 28
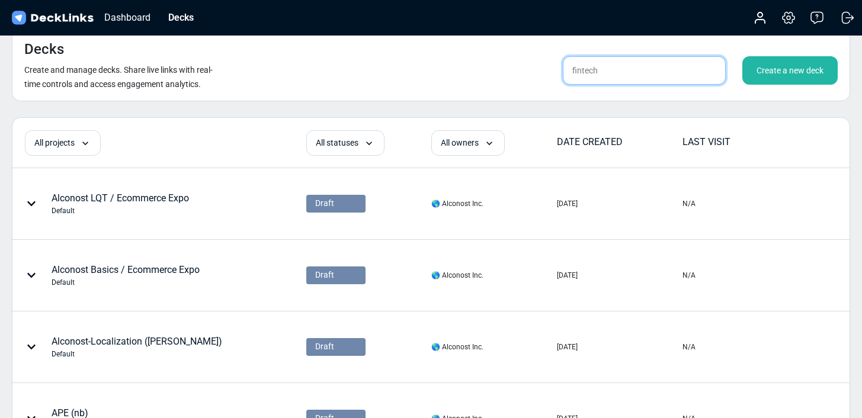
type input "fintech"
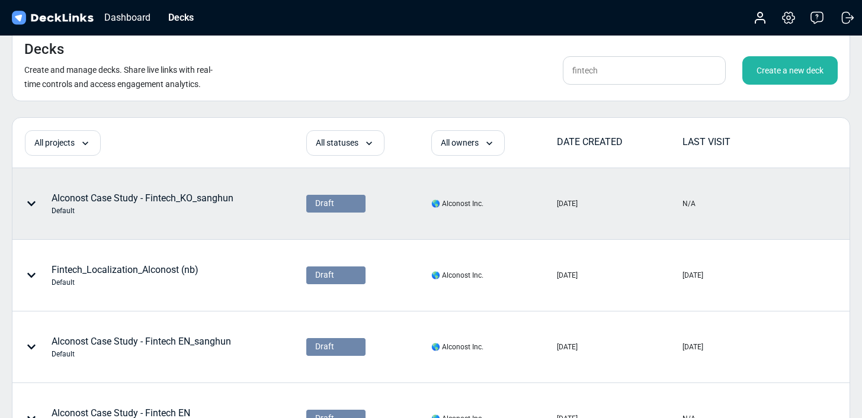
click at [133, 198] on div "Alconost Case Study - Fintech_KO_sanghun Default" at bounding box center [143, 203] width 182 height 25
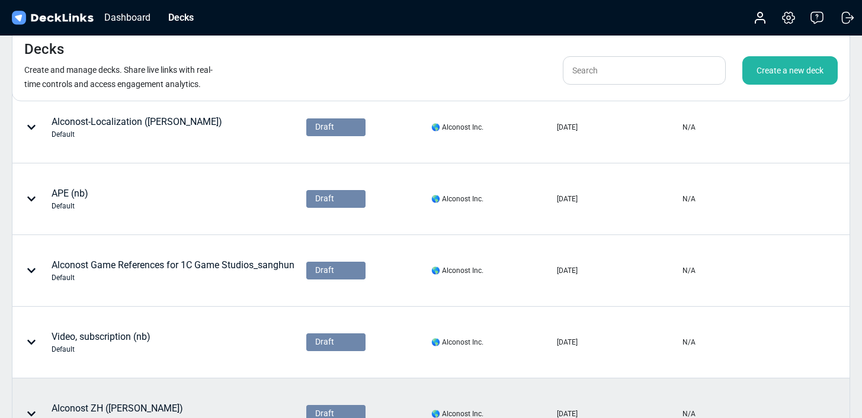
scroll to position [130, 0]
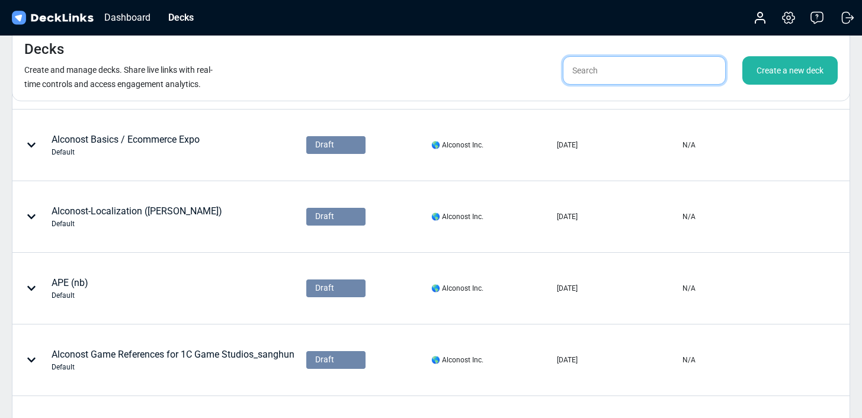
click at [585, 69] on input "text" at bounding box center [644, 70] width 163 height 28
type input "wise"
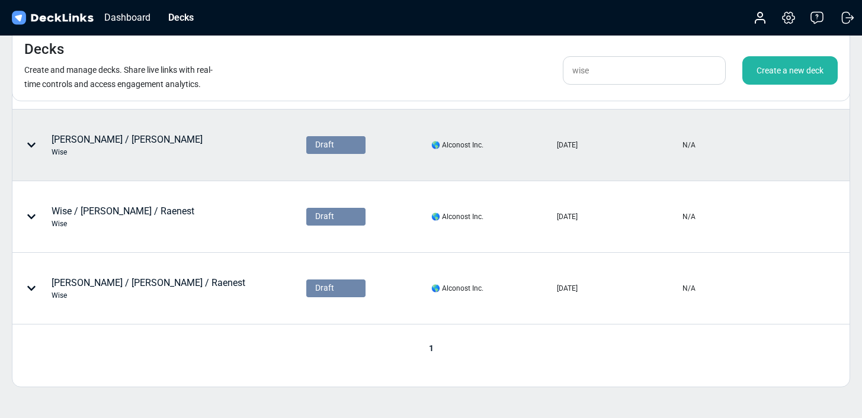
click at [134, 151] on div "[PERSON_NAME] / [PERSON_NAME]" at bounding box center [122, 145] width 219 height 36
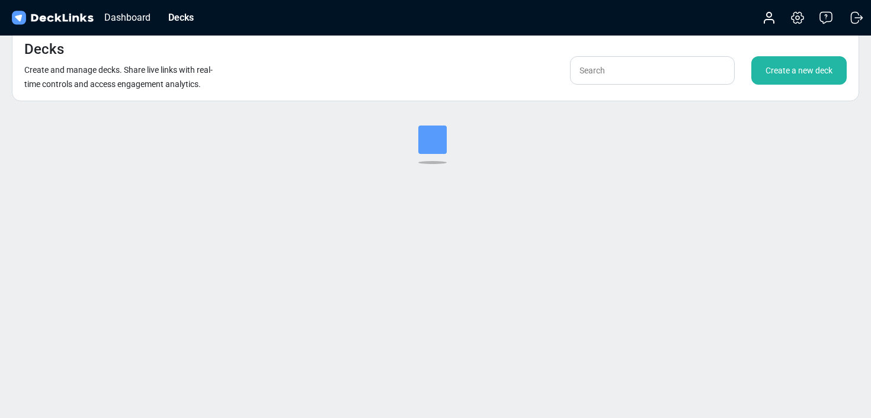
scroll to position [14, 0]
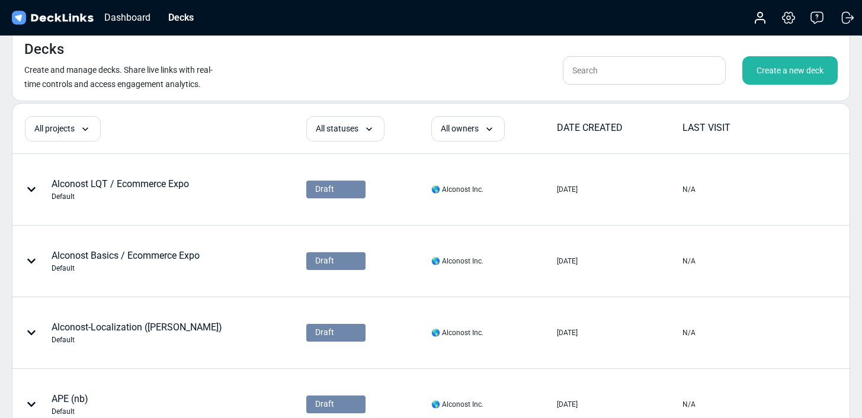
click at [764, 64] on div "Create a new deck" at bounding box center [789, 70] width 95 height 28
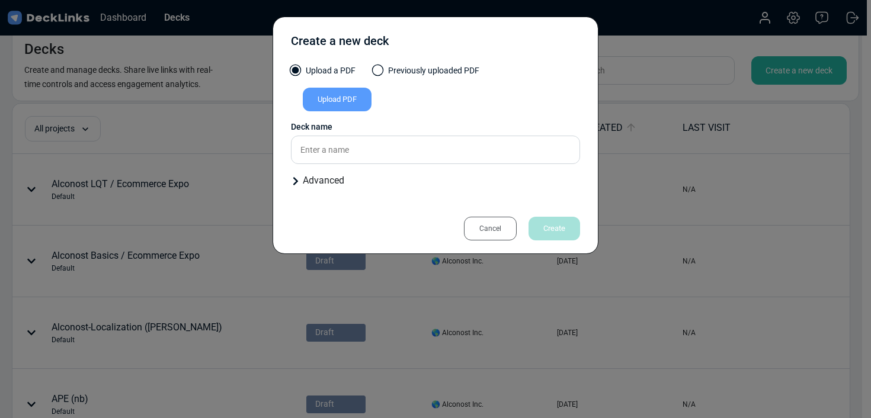
click at [355, 106] on div "Upload PDF" at bounding box center [337, 100] width 69 height 24
click at [0, 0] on input "Upload PDF" at bounding box center [0, 0] width 0 height 0
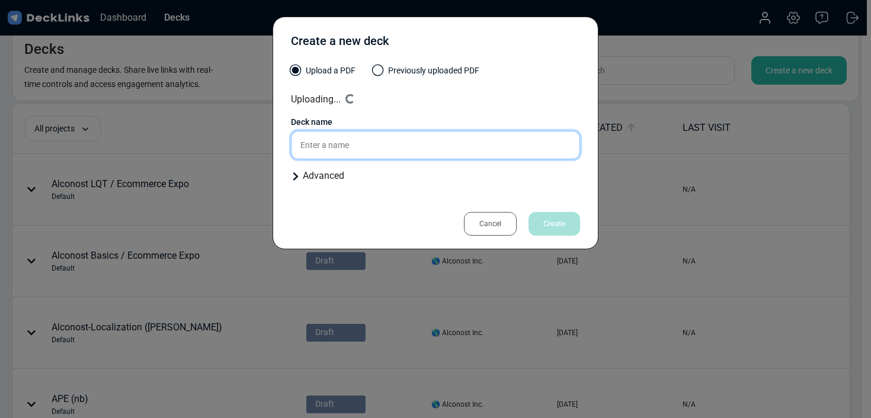
click at [395, 151] on input "text" at bounding box center [435, 145] width 289 height 28
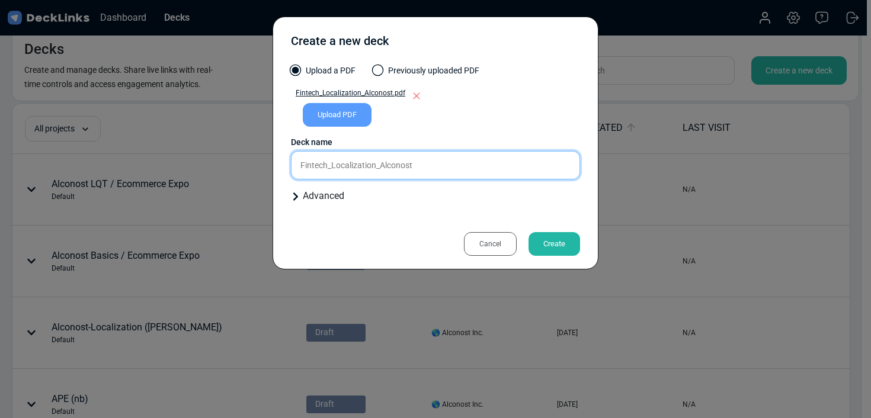
type input "Fintech_Localization_Alconost"
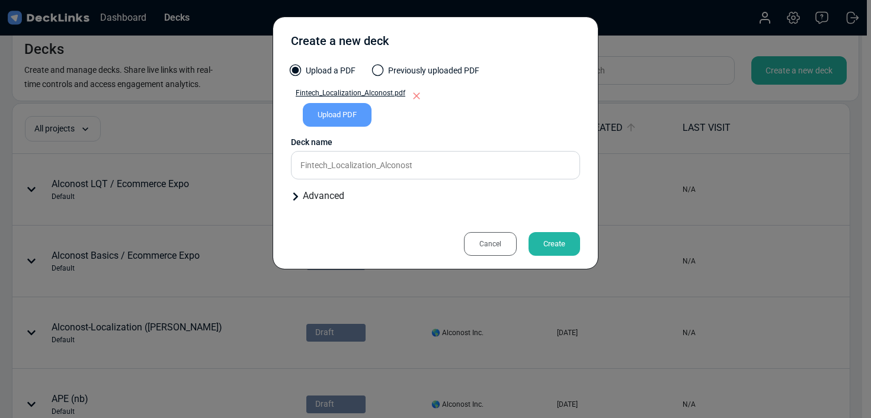
click at [550, 240] on div "Create" at bounding box center [554, 244] width 52 height 24
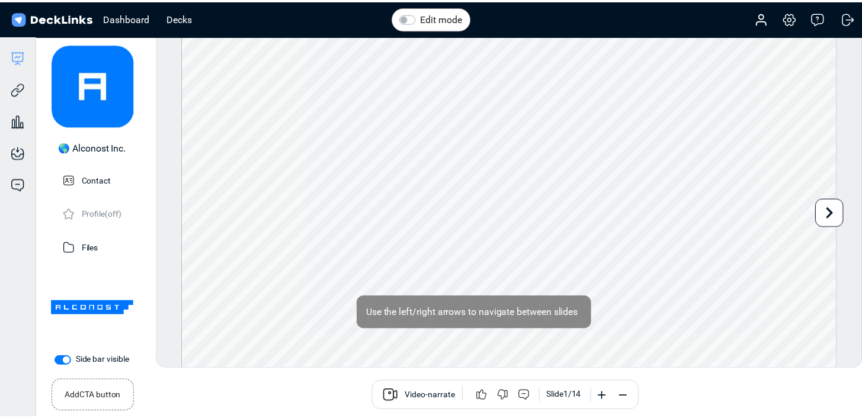
scroll to position [14, 0]
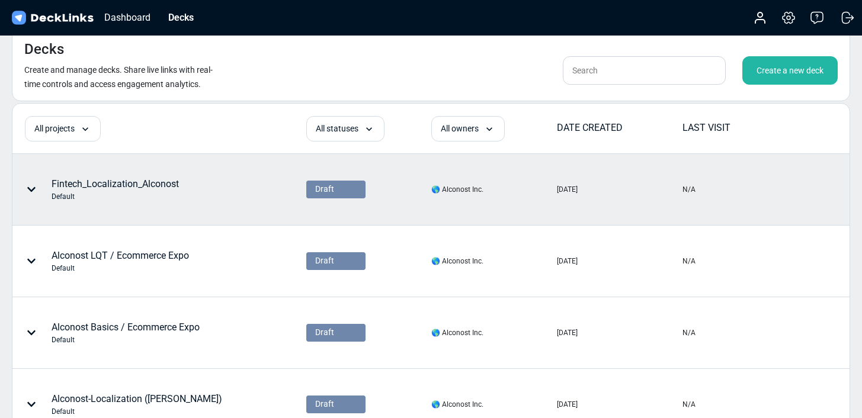
click at [30, 190] on icon at bounding box center [31, 189] width 8 height 5
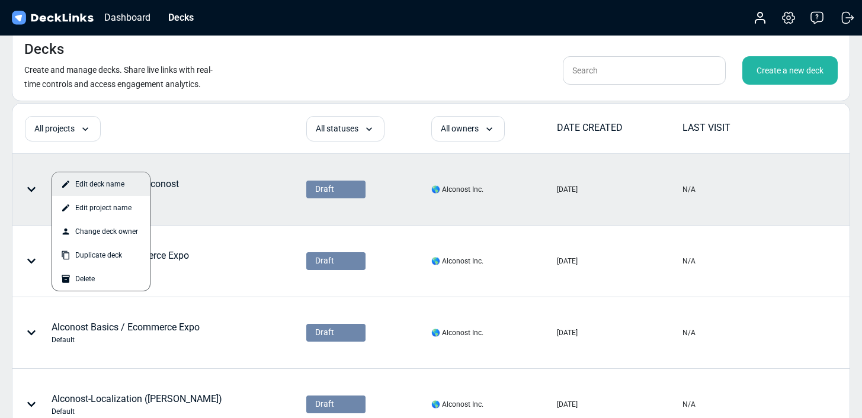
click at [129, 188] on div "Edit deck name" at bounding box center [101, 184] width 98 height 24
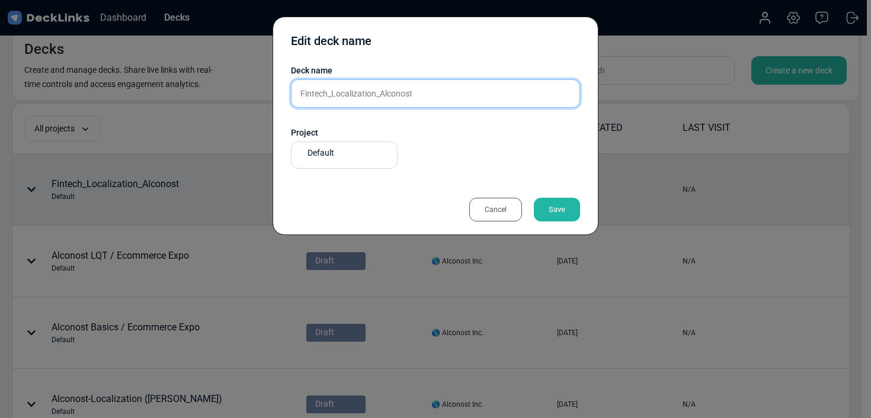
click at [393, 90] on input "Fintech_Localization_Alconost" at bounding box center [435, 93] width 289 height 28
type input "Fintech / Ecommerce Expo"
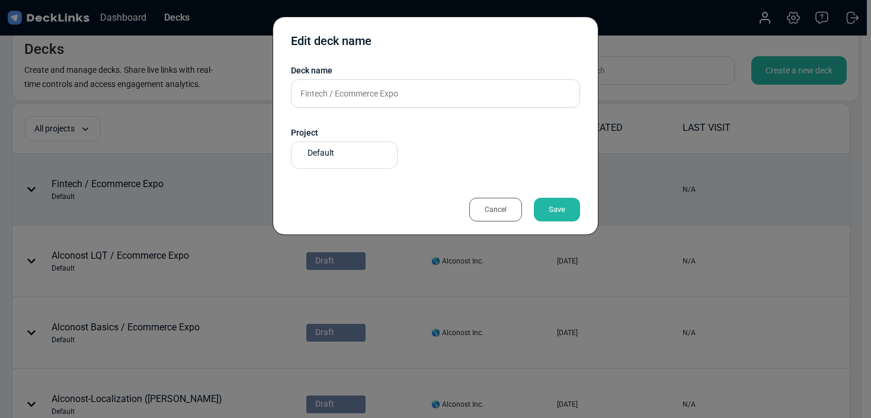
click at [552, 216] on div "Save" at bounding box center [557, 210] width 46 height 24
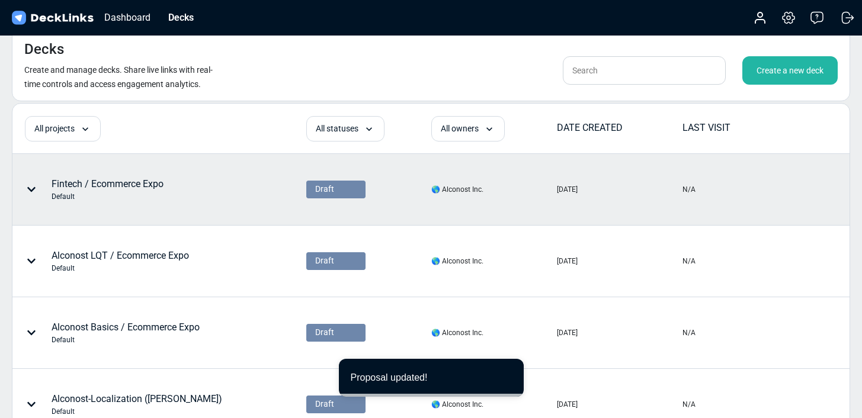
click at [218, 179] on div "Fintech / Ecommerce Expo Default" at bounding box center [122, 190] width 219 height 36
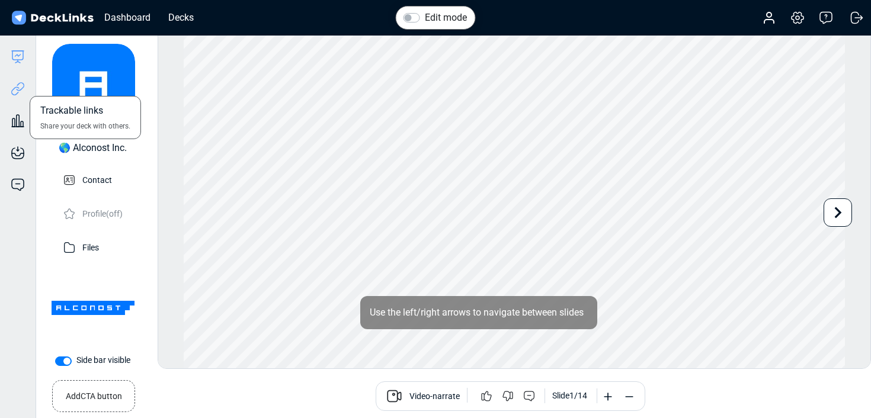
click at [18, 93] on icon at bounding box center [18, 89] width 14 height 14
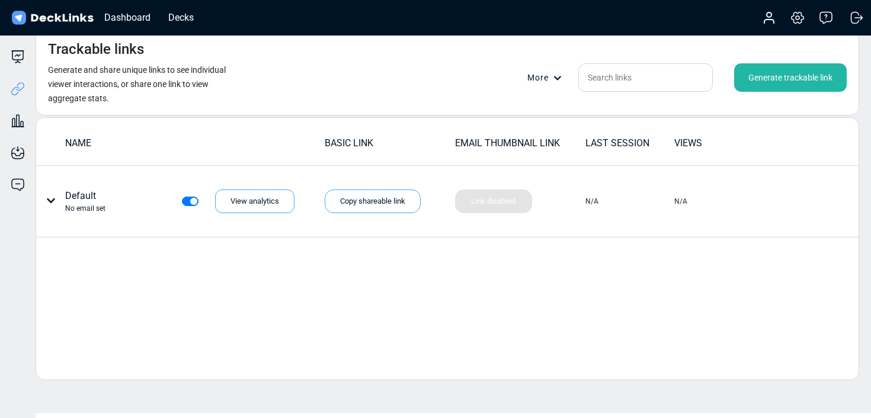
click at [777, 78] on div "Generate trackable link" at bounding box center [790, 77] width 113 height 28
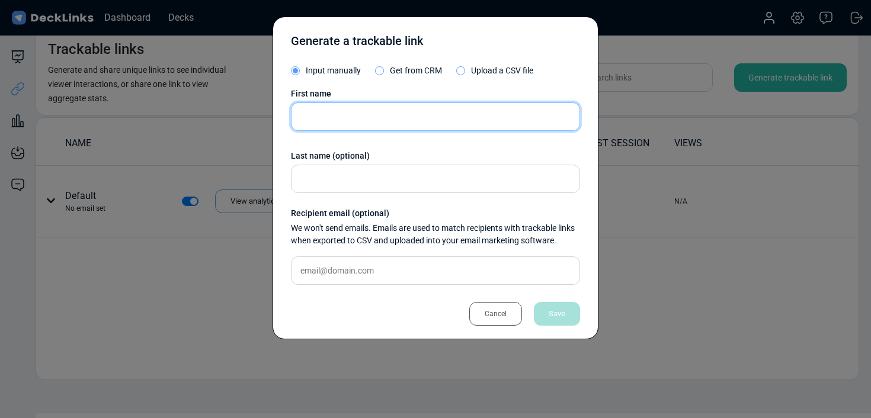
click at [353, 123] on input "text" at bounding box center [435, 116] width 289 height 28
type input "S"
type input "[PERSON_NAME]"
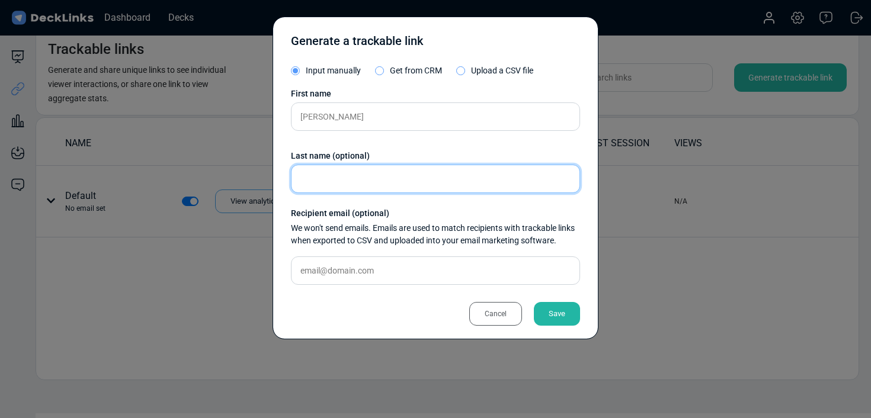
click at [398, 171] on input "text" at bounding box center [435, 179] width 289 height 28
type input "Superpay"
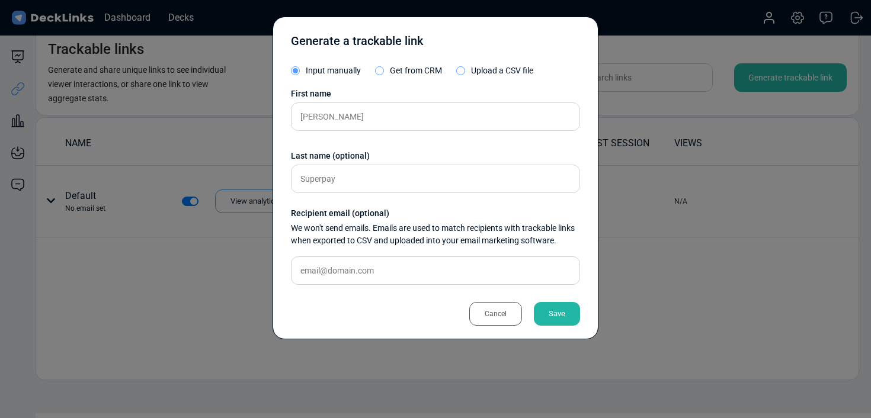
click at [567, 313] on div "Save" at bounding box center [557, 314] width 46 height 24
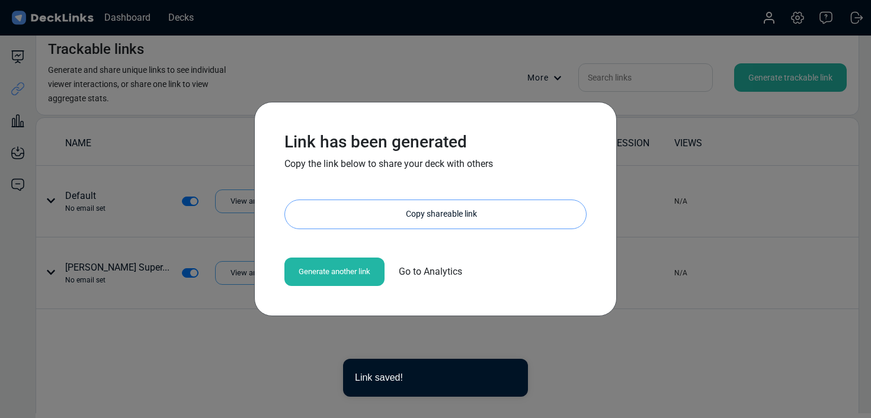
click at [436, 215] on div "Copy shareable link" at bounding box center [441, 214] width 289 height 28
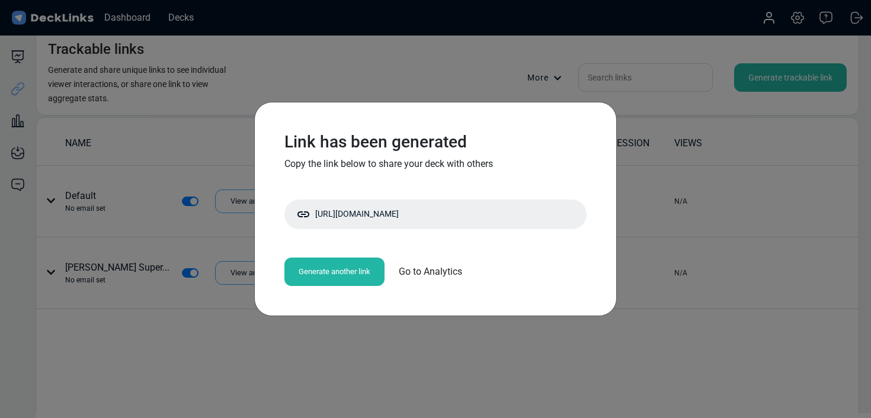
click at [626, 66] on div "Link has been generated Copy the link below to share your deck with others [URL…" at bounding box center [435, 209] width 871 height 418
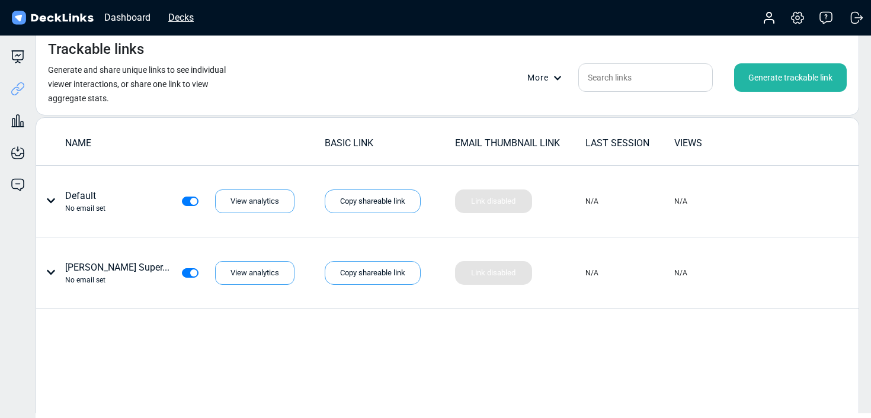
click at [191, 14] on div "Decks" at bounding box center [180, 17] width 37 height 15
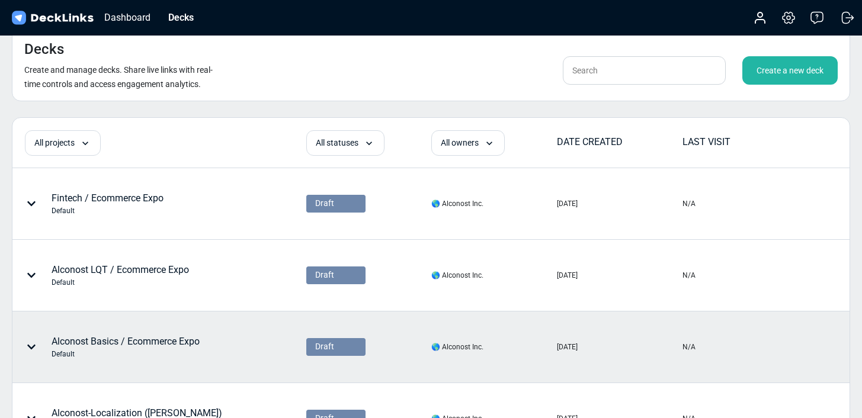
click at [119, 337] on div "Alconost Basics / Ecommerce Expo Default" at bounding box center [126, 347] width 148 height 25
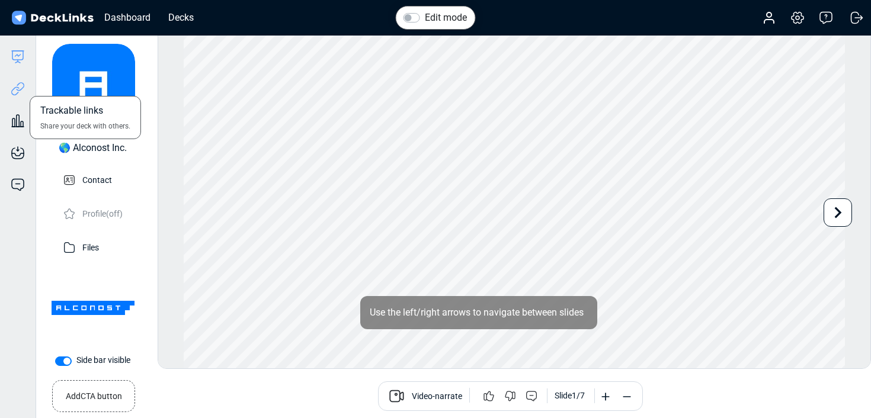
click at [15, 87] on icon at bounding box center [15, 90] width 8 height 9
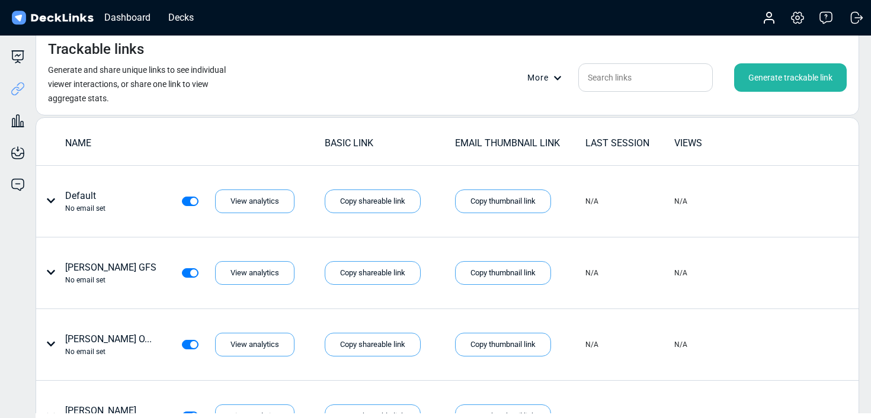
click at [803, 86] on div "Generate trackable link" at bounding box center [790, 77] width 113 height 28
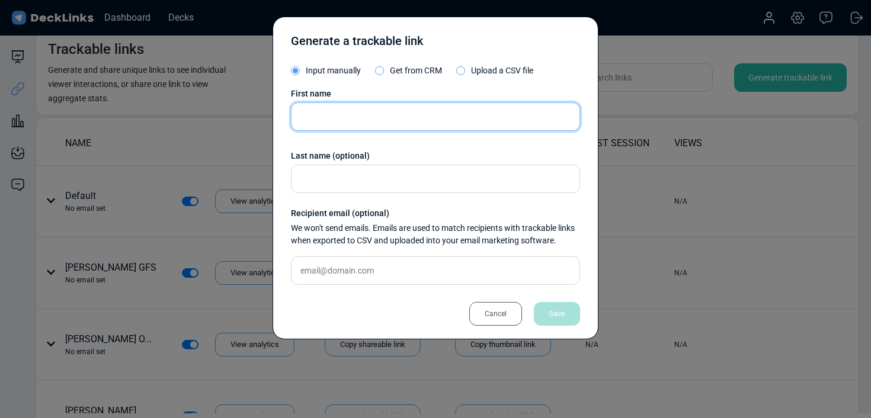
click at [387, 120] on input "text" at bounding box center [435, 116] width 289 height 28
type input "[PERSON_NAME]"
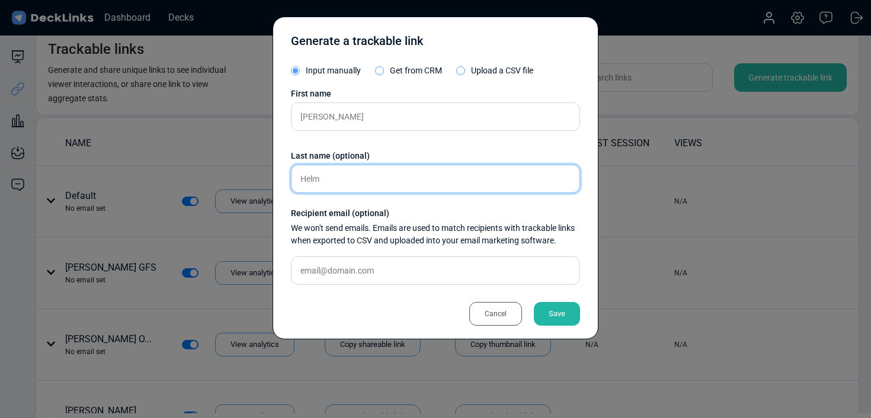
type input "Helm"
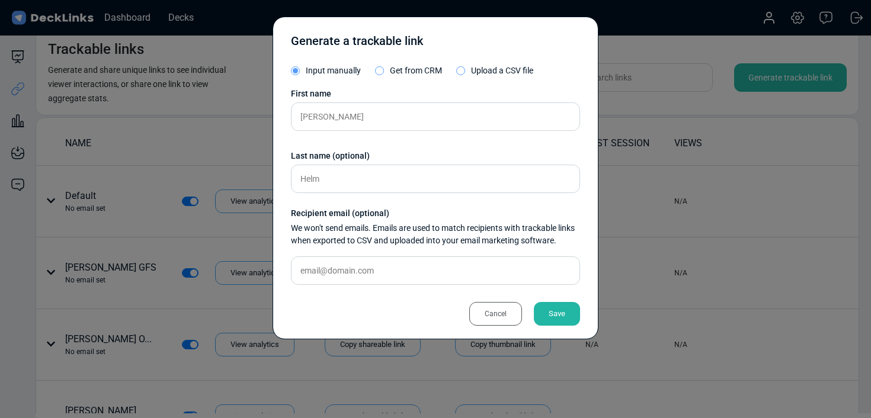
click at [558, 317] on div "Save" at bounding box center [557, 314] width 46 height 24
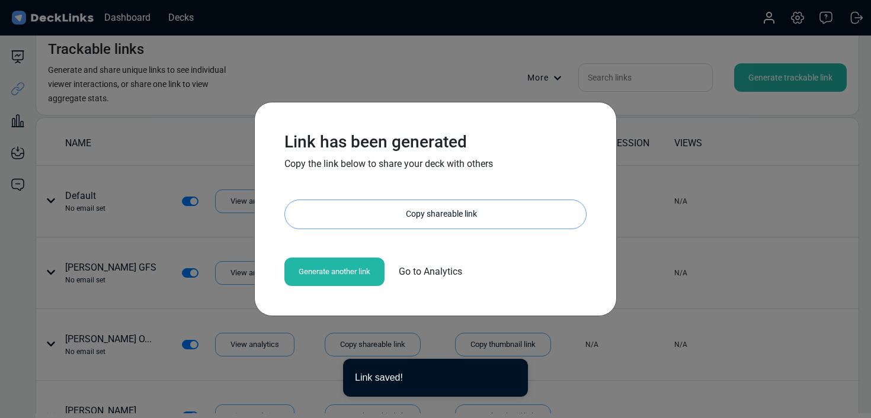
click at [397, 205] on div "Copy shareable link" at bounding box center [441, 214] width 289 height 28
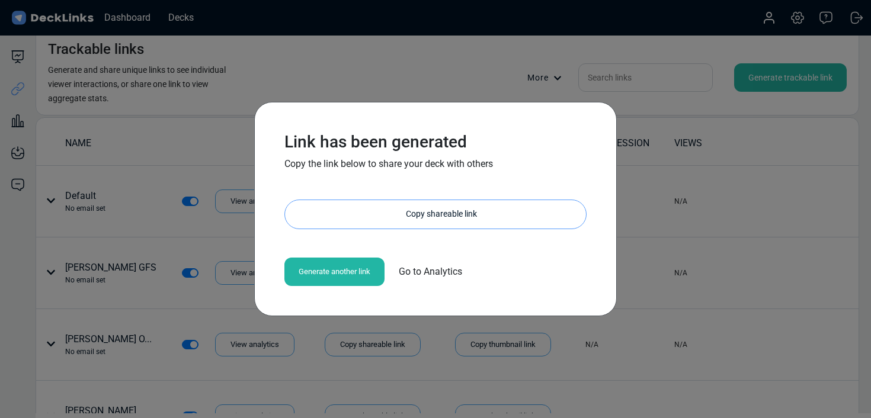
click at [370, 213] on div "Copy shareable link" at bounding box center [441, 214] width 289 height 28
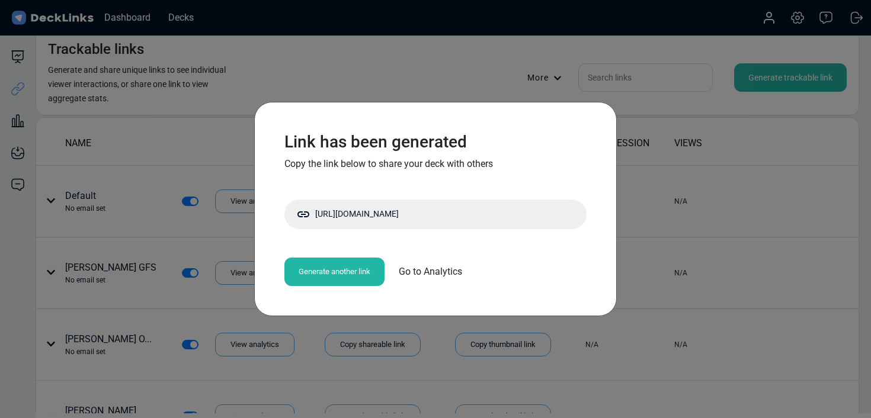
click at [558, 100] on div "Link has been generated Copy the link below to share your deck with others [URL…" at bounding box center [435, 209] width 871 height 418
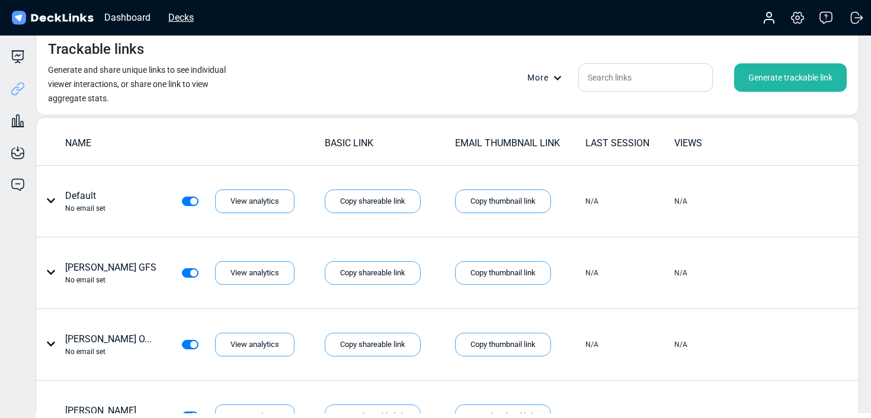
click at [179, 21] on div "Decks" at bounding box center [180, 17] width 37 height 15
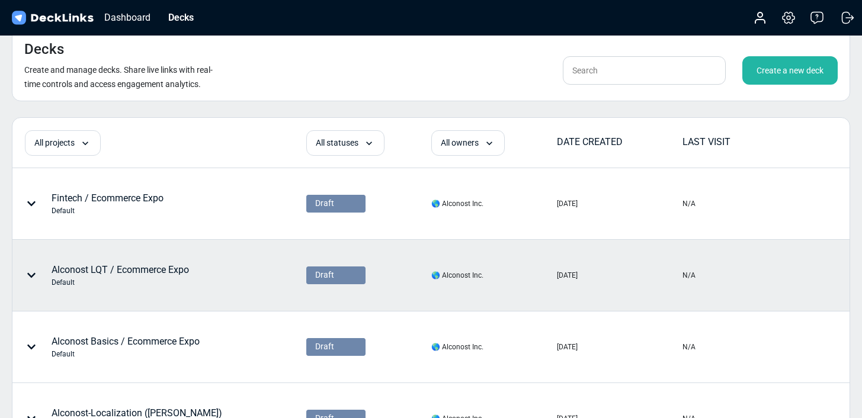
click at [139, 275] on div "Alconost LQT / Ecommerce Expo Default" at bounding box center [120, 275] width 137 height 25
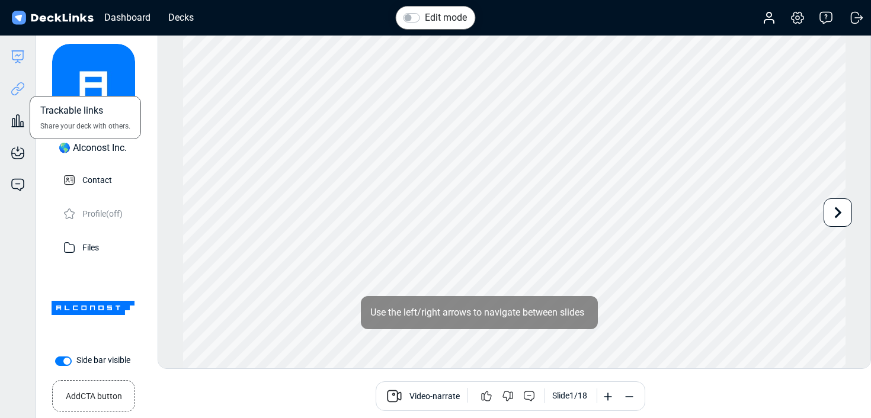
click at [19, 94] on icon at bounding box center [18, 89] width 14 height 14
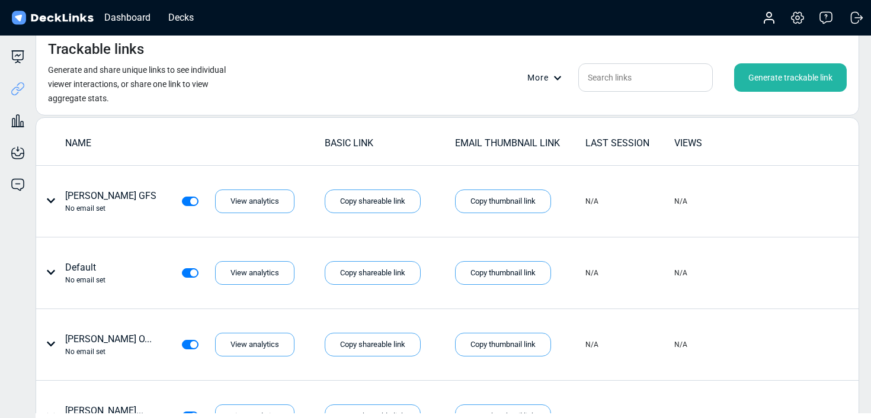
click at [814, 84] on div "Generate trackable link" at bounding box center [790, 77] width 113 height 28
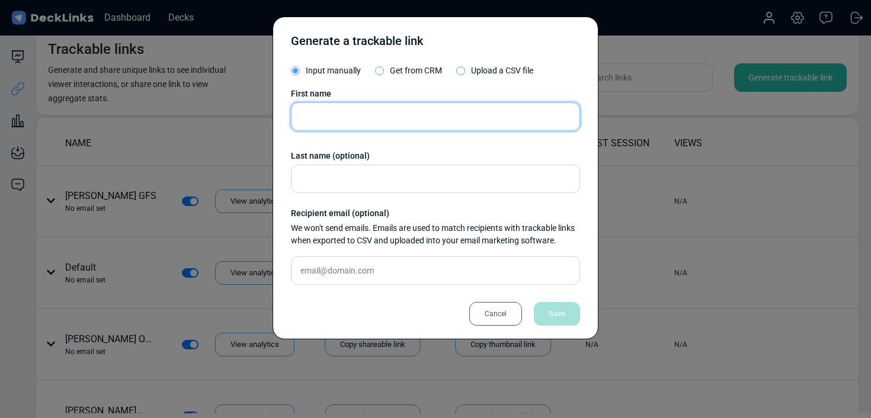
click at [428, 118] on input "text" at bounding box center [435, 116] width 289 height 28
type input "A"
type input "[PERSON_NAME]"
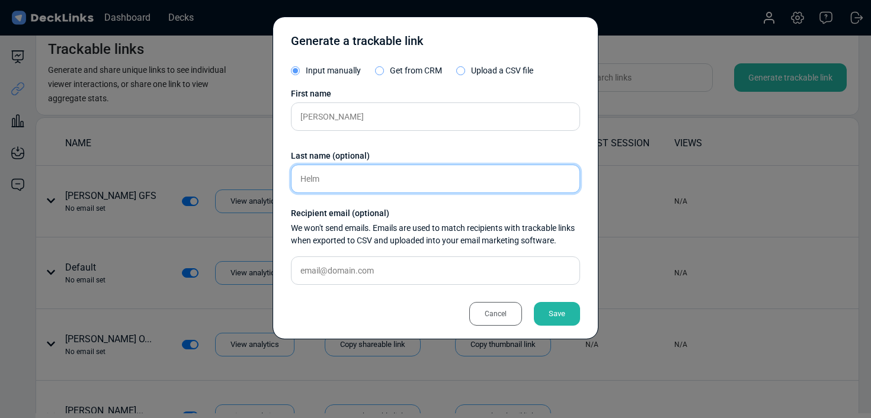
type input "Helm"
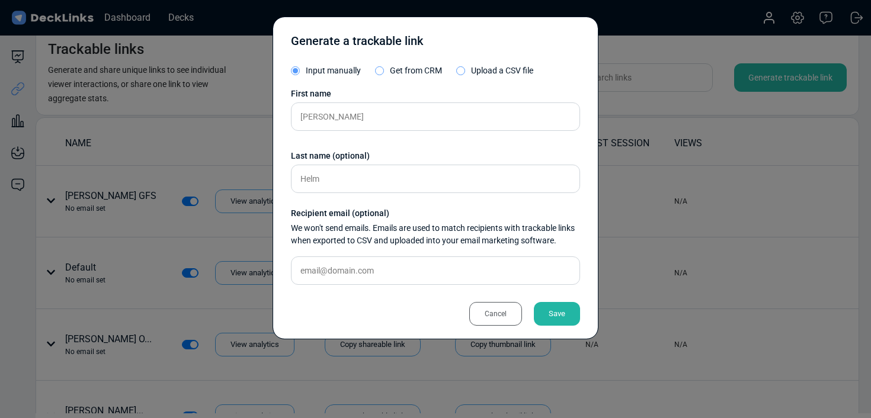
click at [569, 309] on div "Save" at bounding box center [557, 314] width 46 height 24
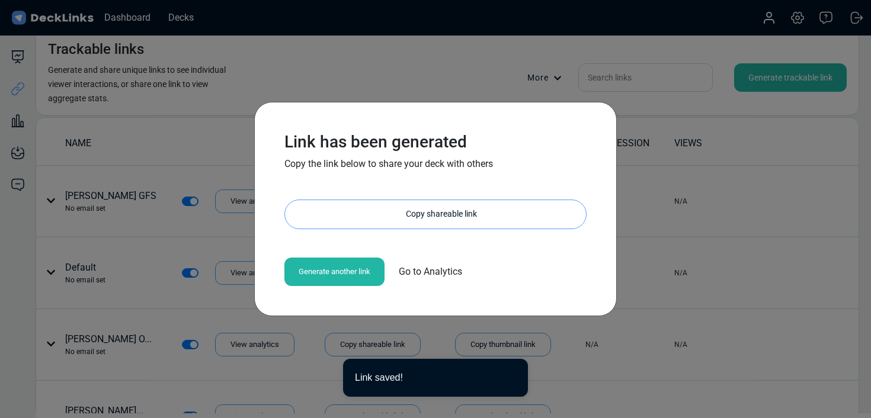
click at [404, 211] on div "Copy shareable link" at bounding box center [441, 214] width 289 height 28
